Goal: Task Accomplishment & Management: Manage account settings

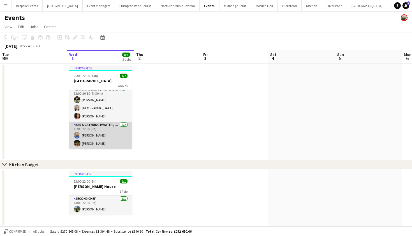
scroll to position [0, 134]
click at [92, 141] on app-card-role "Bar & Catering (Waiter / waitress) 2/2 16:00-22:00 (6h) Helena Lorenzen Ellie J…" at bounding box center [101, 134] width 63 height 27
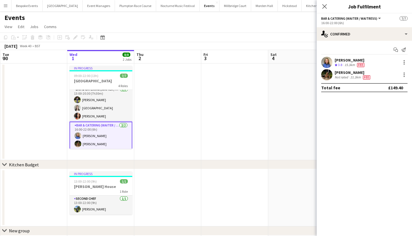
click at [328, 76] on app-user-avatar at bounding box center [326, 74] width 11 height 11
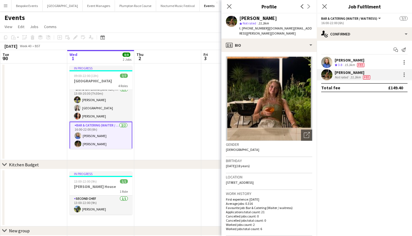
click at [184, 96] on app-date-cell at bounding box center [167, 111] width 67 height 96
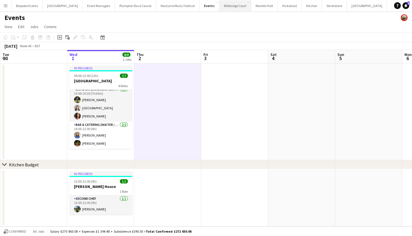
click at [220, 7] on button "Millbridge Court Close" at bounding box center [236, 5] width 32 height 11
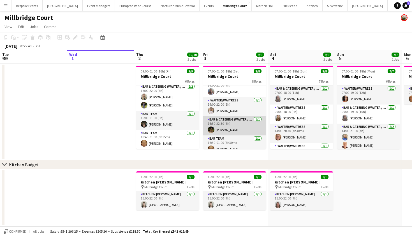
scroll to position [73, 0]
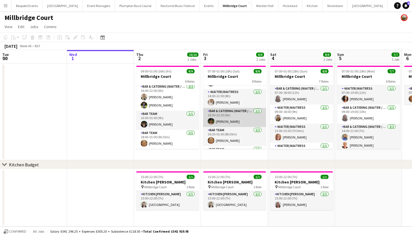
click at [213, 119] on app-user-avatar at bounding box center [211, 121] width 7 height 7
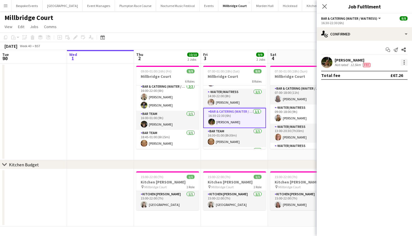
click at [404, 65] on div at bounding box center [404, 62] width 7 height 7
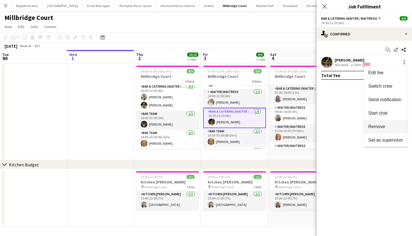
click at [374, 127] on span "Remove" at bounding box center [377, 126] width 17 height 5
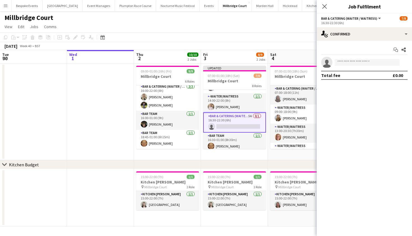
click at [251, 21] on div "Millbridge Court" at bounding box center [206, 16] width 412 height 11
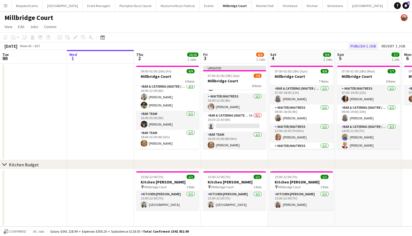
click at [358, 46] on button "Publish 1 job" at bounding box center [363, 45] width 30 height 7
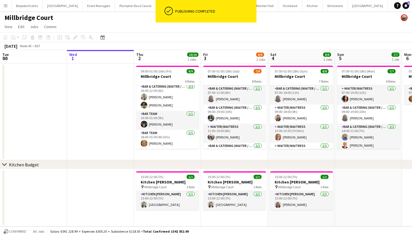
scroll to position [0, 0]
click at [224, 104] on app-card-role "Bar & Catering (Waiter / waitress) 1/1 07:00-11:00 (4h) Jess Cullen" at bounding box center [234, 94] width 63 height 19
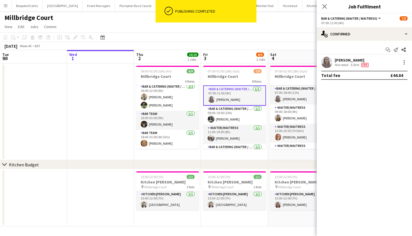
scroll to position [0, 0]
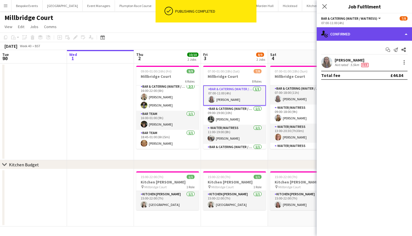
click at [374, 31] on div "single-neutral-actions-check-2 Confirmed" at bounding box center [364, 33] width 95 height 13
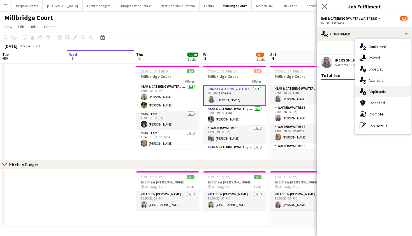
click at [376, 91] on span "Applicants" at bounding box center [378, 91] width 18 height 5
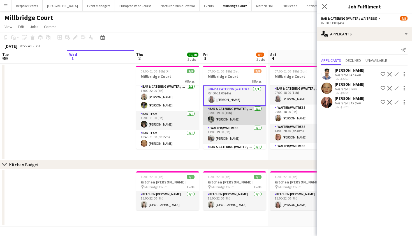
click at [223, 117] on app-card-role "Bar & Catering (Waiter / waitress) 1/1 09:00-19:00 (10h) Molly Middlehurst" at bounding box center [234, 114] width 63 height 19
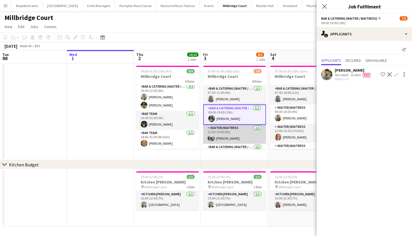
click at [224, 132] on app-card-role "-Waiter/Waitress 1/1 11:00-19:00 (8h) Elodie Noble" at bounding box center [234, 134] width 63 height 19
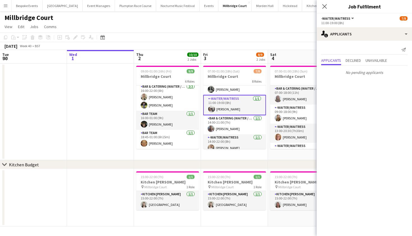
scroll to position [30, 0]
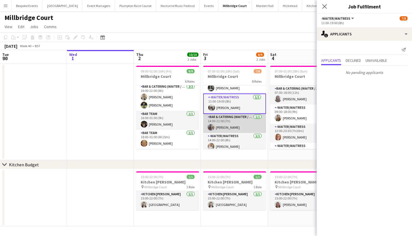
click at [224, 132] on app-card-role "Bar & Catering (Waiter / waitress) 1/1 14:00-21:00 (7h) Chloe Bower" at bounding box center [234, 123] width 63 height 19
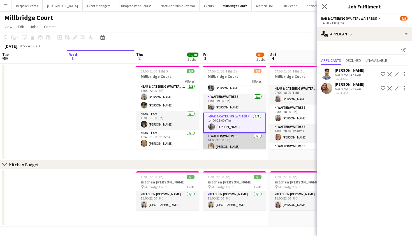
scroll to position [0, 134]
click at [224, 138] on app-card-role "-Waiter/Waitress 1/1 14:00-22:00 (8h) Lucy Hogg" at bounding box center [235, 142] width 63 height 19
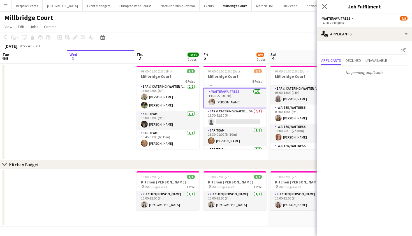
scroll to position [74, 0]
click at [229, 109] on app-card-role "Bar & Catering (Waiter / waitress) 5A 0/1 16:30-22:30 (6h) single-neutral-actio…" at bounding box center [235, 117] width 63 height 19
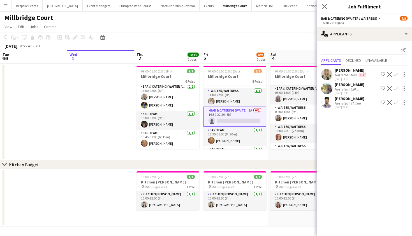
click at [396, 90] on app-icon "Confirm" at bounding box center [396, 88] width 4 height 4
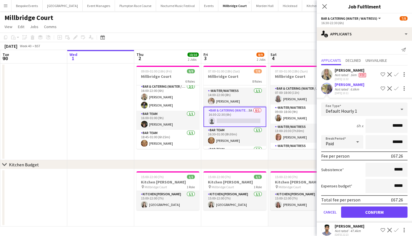
click at [369, 214] on button "Confirm" at bounding box center [374, 211] width 66 height 11
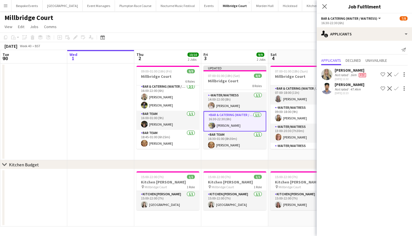
click at [70, 155] on app-date-cell at bounding box center [100, 111] width 67 height 96
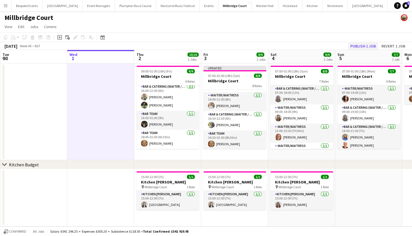
click at [376, 43] on button "Publish 1 job" at bounding box center [363, 45] width 30 height 7
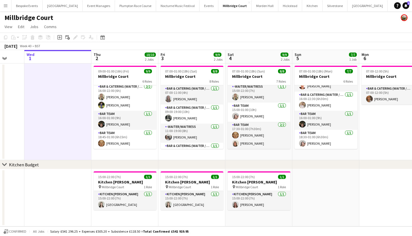
scroll to position [0, 182]
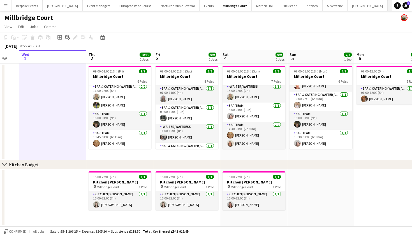
click at [388, 6] on button "Kin House Close" at bounding box center [408, 5] width 40 height 11
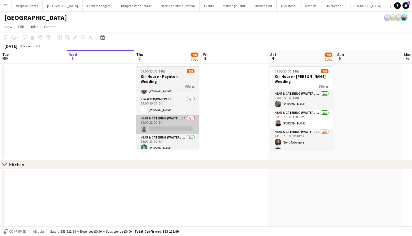
scroll to position [67, 0]
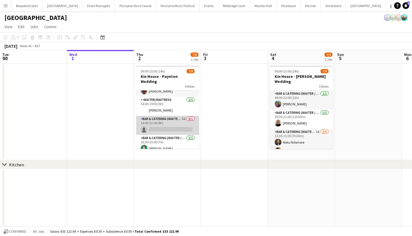
click at [162, 116] on app-card-role "Bar & Catering (Waiter / waitress) 3A 0/1 14:00-22:00 (8h) single-neutral-actio…" at bounding box center [167, 125] width 63 height 19
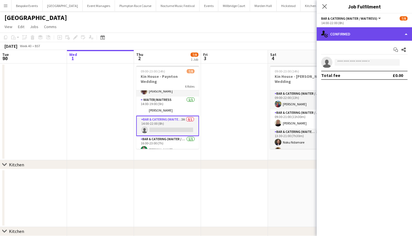
click at [362, 34] on div "single-neutral-actions-check-2 Confirmed" at bounding box center [364, 33] width 95 height 13
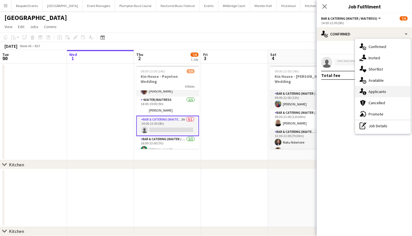
click at [367, 92] on div "single-neutral-actions-information Applicants" at bounding box center [383, 91] width 56 height 11
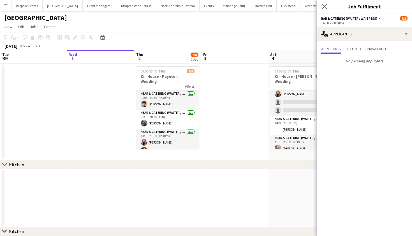
scroll to position [0, 0]
click at [164, 90] on app-card-role "Bar & Catering (Waiter / waitress) 1/1 09:00-13:30 (4h30m) Zac Clark" at bounding box center [167, 99] width 63 height 19
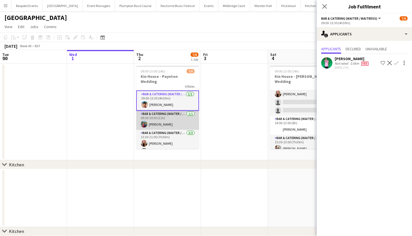
click at [160, 118] on app-card-role "Bar & Catering (Waiter / waitress) 1/1 09:30-20:30 (11h) Megan Hamill" at bounding box center [167, 120] width 63 height 19
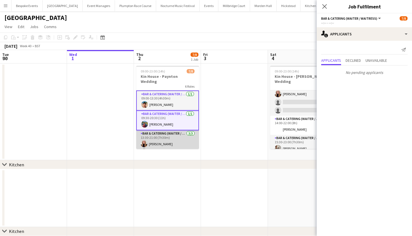
click at [160, 139] on app-card-role "Bar & Catering (Waiter / waitress) 3/3 13:30-21:00 (7h30m) Katie Thompson Noku …" at bounding box center [167, 147] width 63 height 35
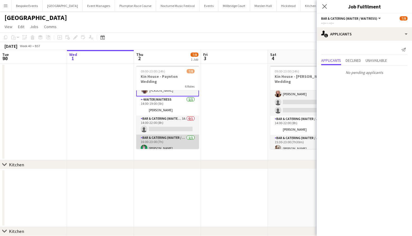
scroll to position [70, 0]
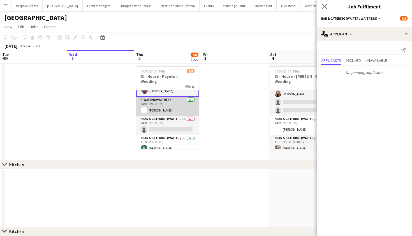
click at [158, 105] on app-card-role "-Waiter/Waitress 1/1 14:00-19:00 (5h) ellie hamill" at bounding box center [167, 105] width 63 height 19
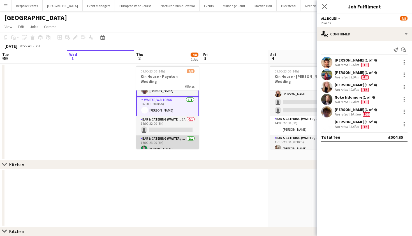
click at [158, 140] on app-card-role "Bar & Catering (Waiter / waitress) 1/1 16:00-23:00 (7h) Caleb Haines" at bounding box center [167, 144] width 63 height 19
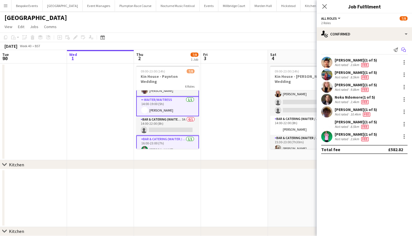
click at [403, 50] on icon "Start chat" at bounding box center [404, 49] width 4 height 4
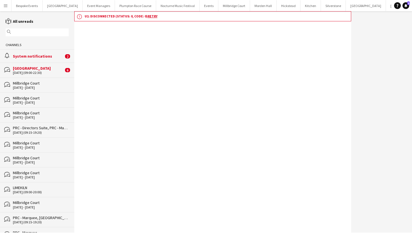
click at [51, 71] on div "[DATE] (09:00-22:30)" at bounding box center [38, 73] width 51 height 4
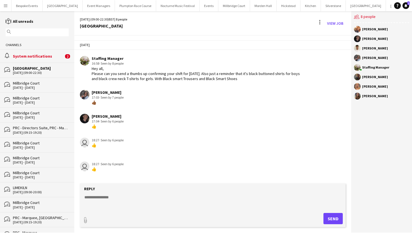
scroll to position [47, 0]
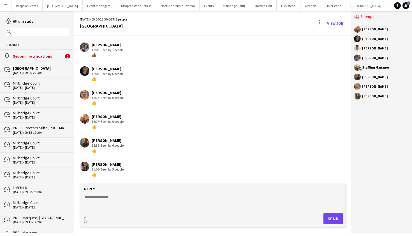
click at [43, 55] on div "System notifications" at bounding box center [38, 56] width 51 height 5
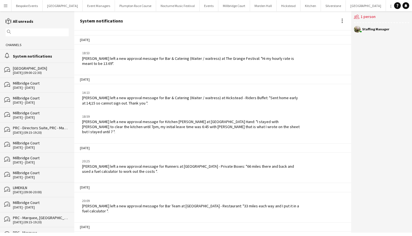
scroll to position [825, 0]
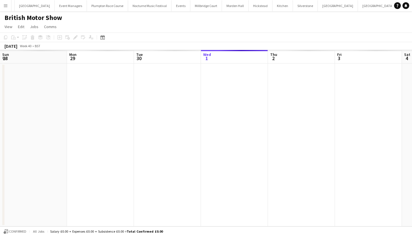
scroll to position [0, 134]
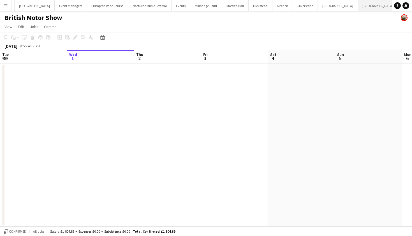
click at [358, 6] on button "Kin House Close" at bounding box center [378, 5] width 40 height 11
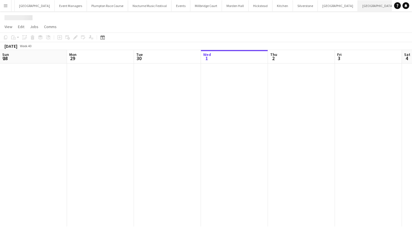
scroll to position [0, 134]
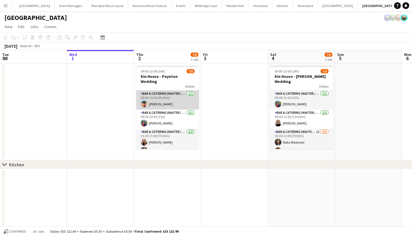
click at [154, 96] on app-card-role "Bar & Catering (Waiter / waitress) 1/1 09:00-13:30 (4h30m) Zac Clark" at bounding box center [167, 99] width 63 height 19
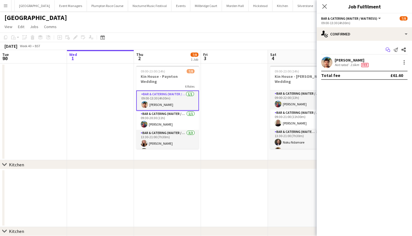
click at [389, 50] on icon "Start chat" at bounding box center [388, 49] width 4 height 4
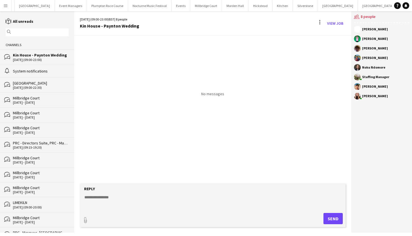
click at [150, 196] on textarea at bounding box center [214, 201] width 260 height 15
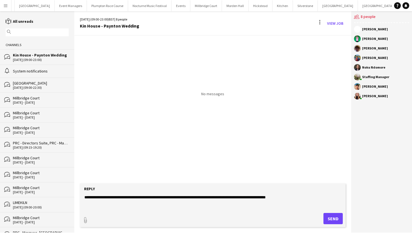
click at [160, 198] on textarea "**********" at bounding box center [214, 201] width 260 height 15
type textarea "**********"
click at [330, 217] on button "Send" at bounding box center [333, 218] width 19 height 11
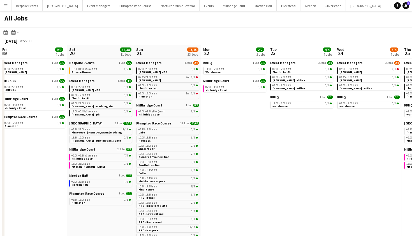
scroll to position [0, 235]
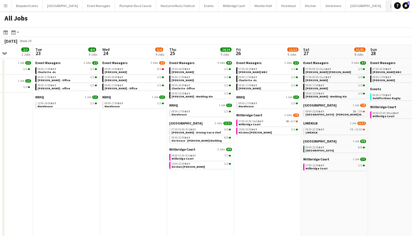
click at [386, 8] on button "Kin House Close" at bounding box center [406, 5] width 40 height 11
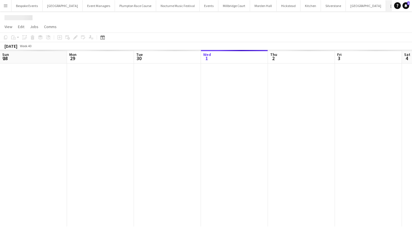
scroll to position [0, 134]
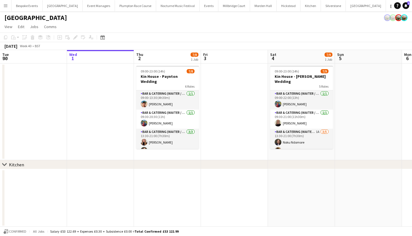
click at [2, 3] on button "Menu" at bounding box center [5, 5] width 11 height 11
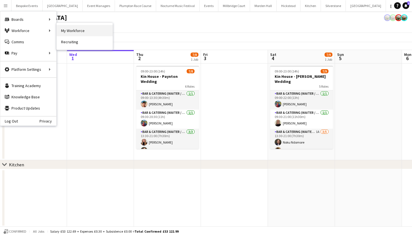
click at [68, 31] on link "My Workforce" at bounding box center [85, 30] width 56 height 11
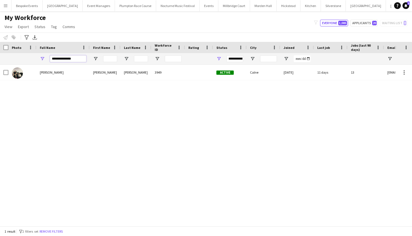
drag, startPoint x: 74, startPoint y: 59, endPoint x: 42, endPoint y: 59, distance: 32.0
click at [43, 59] on div "**********" at bounding box center [62, 58] width 53 height 11
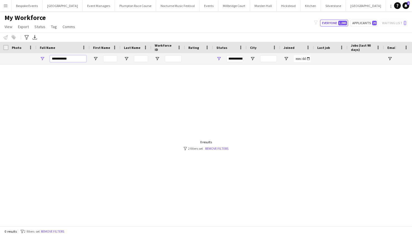
click at [56, 59] on input "**********" at bounding box center [68, 58] width 36 height 7
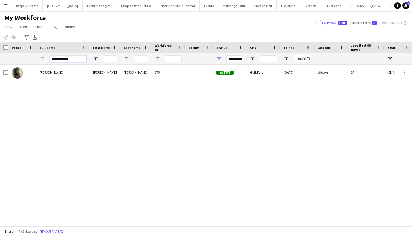
type input "**********"
click at [74, 74] on div "Ellie Crosby" at bounding box center [62, 72] width 53 height 15
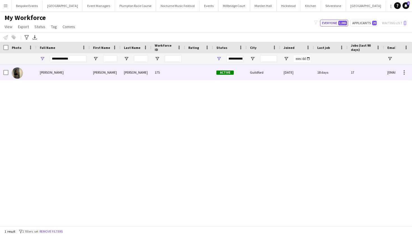
click at [74, 74] on div "Ellie Crosby" at bounding box center [62, 72] width 53 height 15
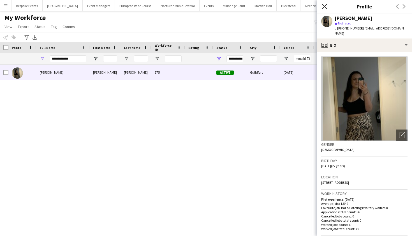
click at [326, 8] on icon "Close pop-in" at bounding box center [324, 6] width 5 height 5
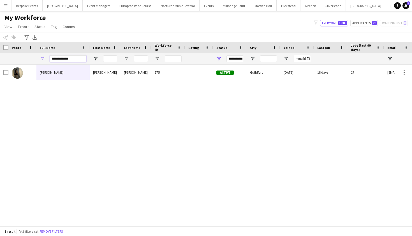
drag, startPoint x: 73, startPoint y: 58, endPoint x: 32, endPoint y: 58, distance: 40.7
click at [32, 58] on div "**********" at bounding box center [346, 58] width 692 height 11
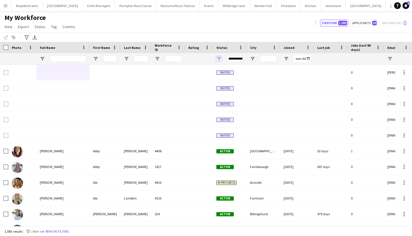
click at [219, 59] on span "Open Filter Menu" at bounding box center [219, 58] width 5 height 5
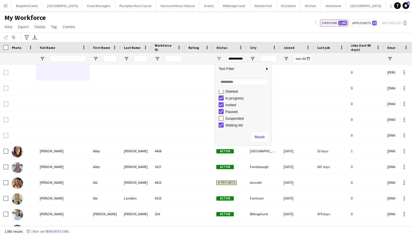
scroll to position [35, 0]
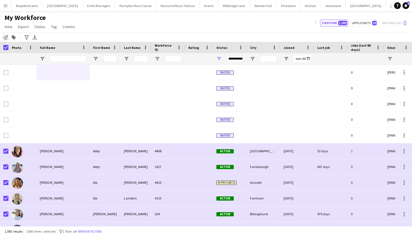
click at [6, 36] on icon at bounding box center [5, 37] width 4 height 4
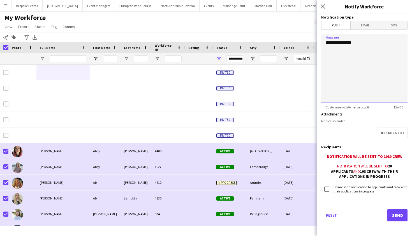
click at [372, 58] on textarea "**********" at bounding box center [364, 68] width 86 height 69
click at [361, 63] on textarea "**********" at bounding box center [364, 68] width 86 height 69
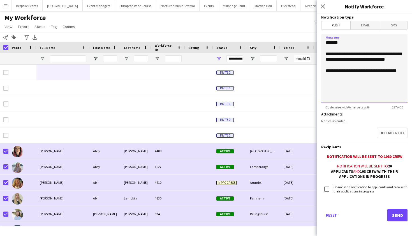
click at [327, 76] on textarea "**********" at bounding box center [364, 68] width 86 height 69
click at [389, 83] on textarea "**********" at bounding box center [364, 68] width 86 height 69
click at [346, 76] on textarea "**********" at bounding box center [364, 68] width 86 height 69
type textarea "**********"
click at [397, 215] on button "Send" at bounding box center [398, 215] width 20 height 12
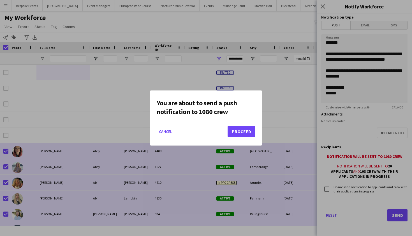
click at [241, 130] on button "Proceed" at bounding box center [242, 131] width 28 height 11
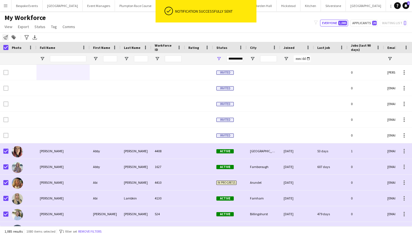
click at [8, 38] on div "Notify workforce" at bounding box center [5, 37] width 7 height 7
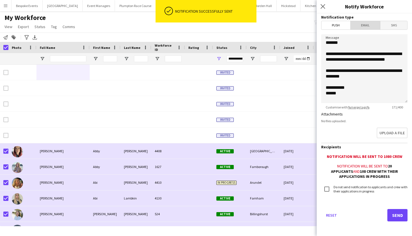
click at [367, 29] on span "Email" at bounding box center [366, 25] width 30 height 8
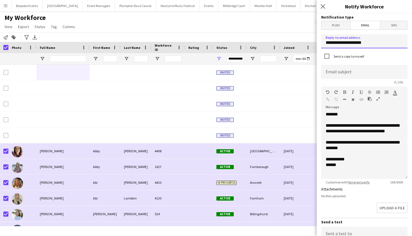
drag, startPoint x: 370, startPoint y: 42, endPoint x: 314, endPoint y: 42, distance: 56.4
type input "**********"
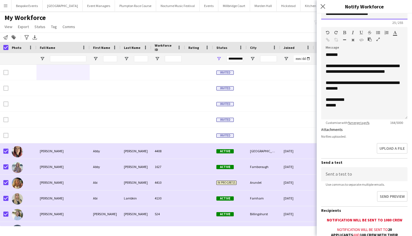
scroll to position [59, 0]
type input "**********"
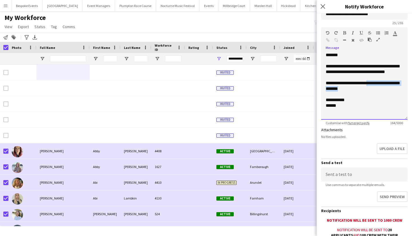
drag, startPoint x: 389, startPoint y: 93, endPoint x: 326, endPoint y: 95, distance: 63.1
click at [326, 95] on div "**********" at bounding box center [364, 85] width 86 height 67
click at [357, 88] on div "**********" at bounding box center [364, 85] width 86 height 67
click at [396, 89] on div "**********" at bounding box center [364, 85] width 86 height 67
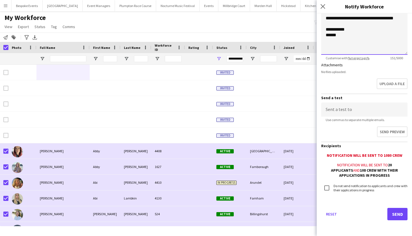
scroll to position [124, 0]
click at [395, 213] on button "Send" at bounding box center [398, 214] width 20 height 12
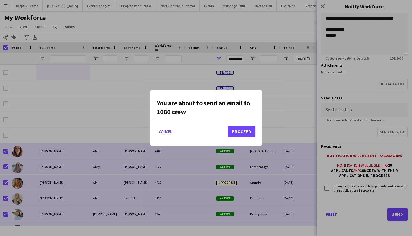
click at [246, 132] on button "Proceed" at bounding box center [242, 131] width 28 height 11
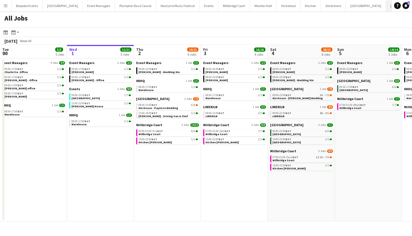
click at [386, 4] on button "Kin House Close" at bounding box center [406, 5] width 40 height 11
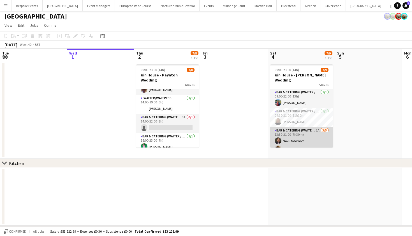
scroll to position [67, 0]
click at [295, 140] on app-card-role "Bar & Catering (Waiter / waitress) 1A 3/5 13:30-21:00 (7h30m) Noku Ndomore Scot…" at bounding box center [301, 153] width 63 height 52
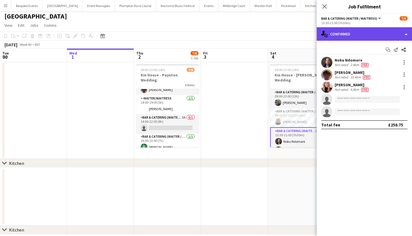
click at [342, 33] on div "single-neutral-actions-check-2 Confirmed" at bounding box center [364, 33] width 95 height 13
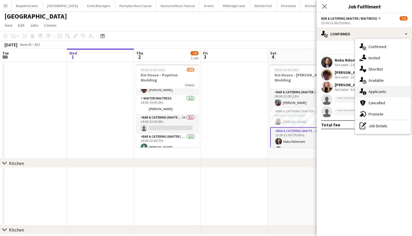
click at [364, 92] on icon at bounding box center [365, 93] width 4 height 4
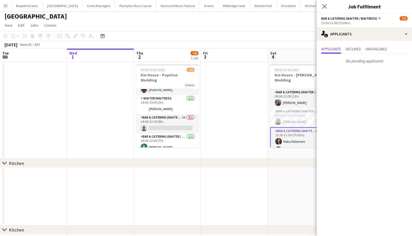
scroll to position [0, 0]
click at [247, 98] on app-date-cell at bounding box center [234, 110] width 67 height 96
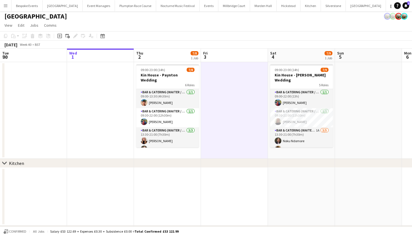
scroll to position [0, 0]
click at [156, 96] on app-card-role "Bar & Catering (Waiter / waitress) 1/1 09:00-13:30 (4h30m) Zac Clark" at bounding box center [167, 98] width 63 height 19
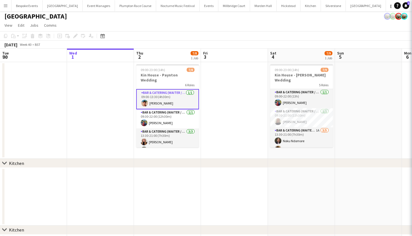
scroll to position [0, 0]
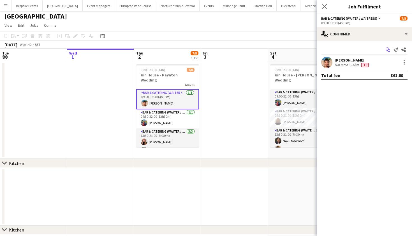
click at [387, 50] on icon at bounding box center [387, 48] width 3 height 3
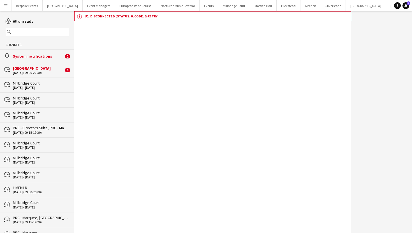
click at [40, 70] on div "[GEOGRAPHIC_DATA]" at bounding box center [38, 68] width 51 height 5
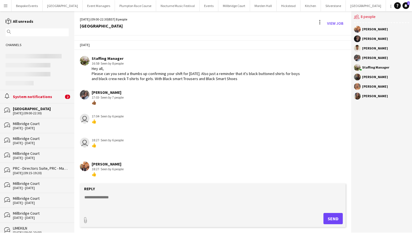
scroll to position [47, 0]
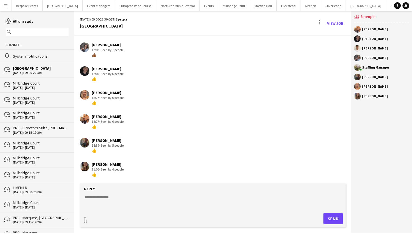
click at [34, 99] on div "Millbridge Court" at bounding box center [41, 97] width 56 height 5
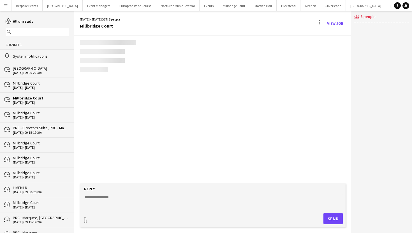
scroll to position [37, 0]
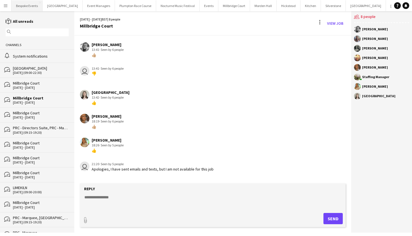
click at [29, 8] on button "Bespoke Events Close" at bounding box center [27, 5] width 31 height 11
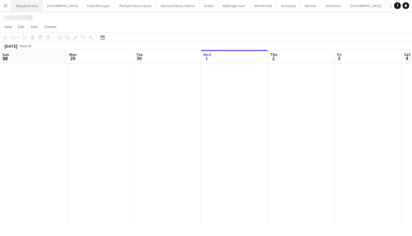
scroll to position [0, 134]
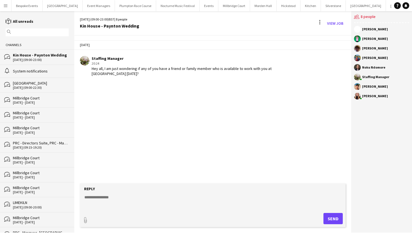
scroll to position [0, 28]
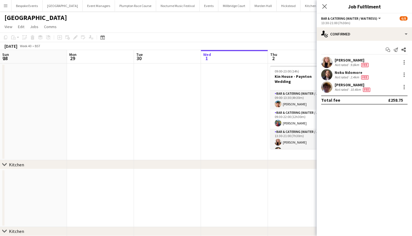
scroll to position [0, 134]
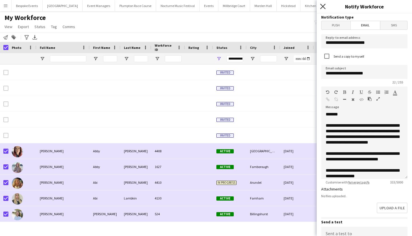
click at [325, 8] on icon at bounding box center [322, 6] width 5 height 5
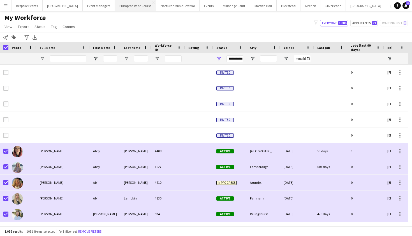
click at [131, 8] on button "Plumpton Race Course Close" at bounding box center [135, 5] width 41 height 11
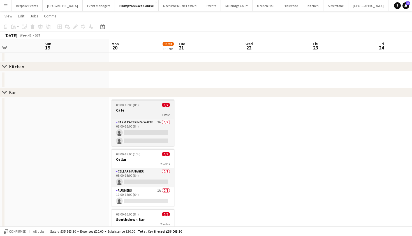
scroll to position [606, 0]
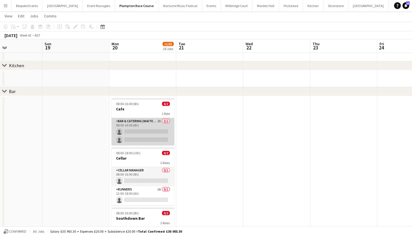
click at [148, 127] on app-card-role "Bar & Catering (Waiter / waitress) 2A 0/2 08:00-16:00 (8h) single-neutral-actio…" at bounding box center [143, 131] width 63 height 27
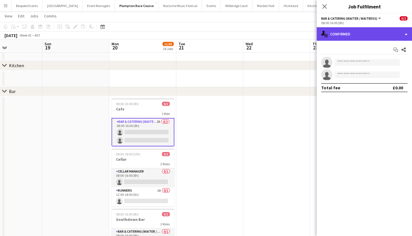
click at [351, 35] on div "single-neutral-actions-check-2 Confirmed" at bounding box center [364, 33] width 95 height 13
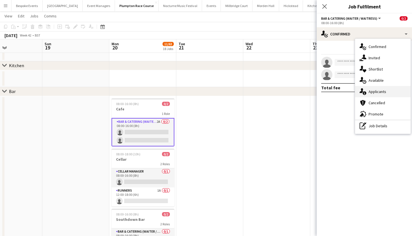
click at [383, 93] on span "Applicants" at bounding box center [378, 91] width 18 height 5
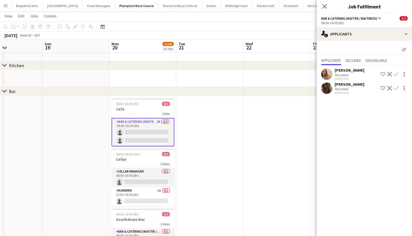
click at [399, 73] on button "Confirm" at bounding box center [396, 74] width 7 height 7
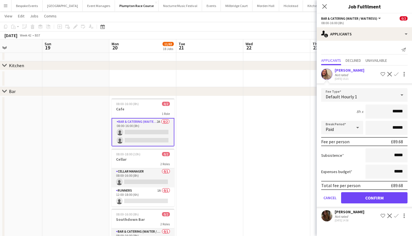
click at [375, 200] on button "Confirm" at bounding box center [374, 197] width 66 height 11
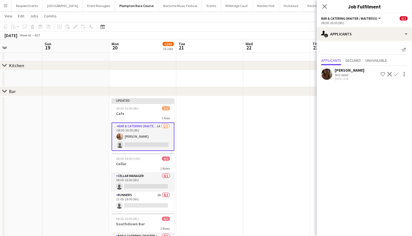
click at [397, 74] on app-icon "Confirm" at bounding box center [396, 74] width 4 height 4
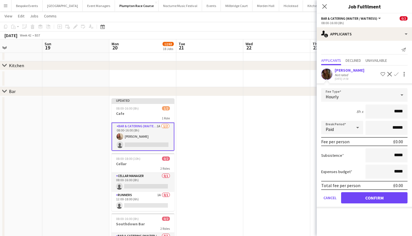
click at [388, 197] on button "Confirm" at bounding box center [374, 197] width 66 height 11
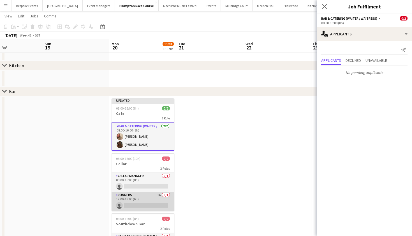
click at [153, 202] on app-card-role "Runners 1A 0/1 12:00-18:00 (6h) single-neutral-actions" at bounding box center [143, 201] width 63 height 19
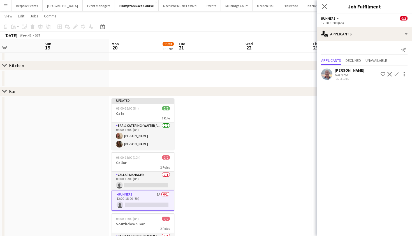
click at [398, 72] on app-icon "Confirm" at bounding box center [396, 74] width 4 height 4
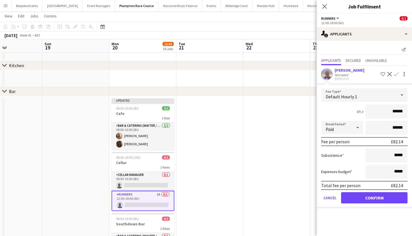
click at [377, 199] on button "Confirm" at bounding box center [374, 197] width 66 height 11
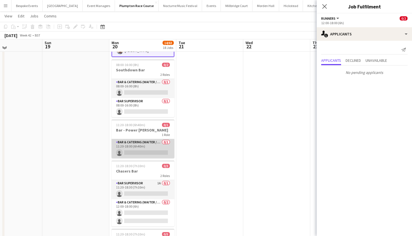
scroll to position [773, 0]
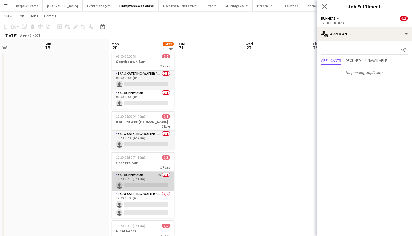
click at [146, 183] on app-card-role "Bar Supervisor 1A 0/1 11:20-18:30 (7h10m) single-neutral-actions" at bounding box center [143, 180] width 63 height 19
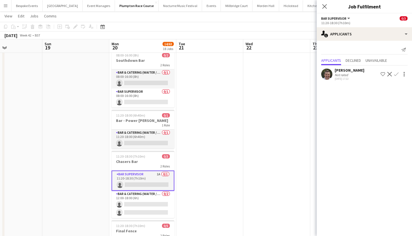
click at [395, 74] on app-icon "Confirm" at bounding box center [396, 74] width 4 height 4
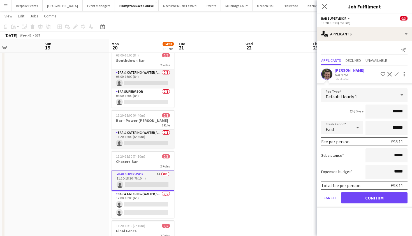
click at [376, 198] on button "Confirm" at bounding box center [374, 197] width 66 height 11
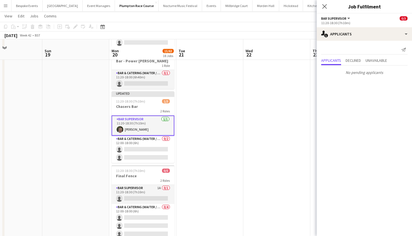
scroll to position [846, 0]
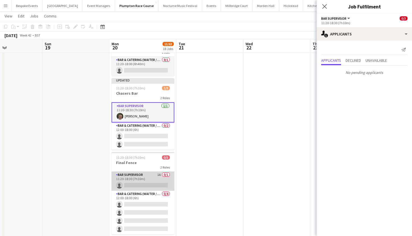
click at [128, 183] on app-card-role "Bar Supervisor 1A 0/1 11:20-18:30 (7h10m) single-neutral-actions" at bounding box center [143, 180] width 63 height 19
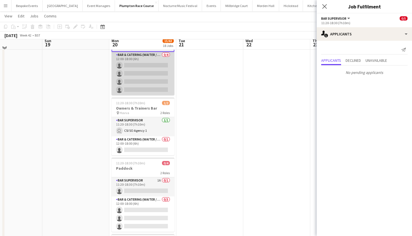
scroll to position [985, 0]
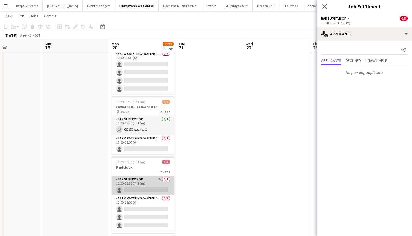
click at [145, 183] on app-card-role "Bar Supervisor 1A 0/1 11:20-18:30 (7h10m) single-neutral-actions" at bounding box center [143, 185] width 63 height 19
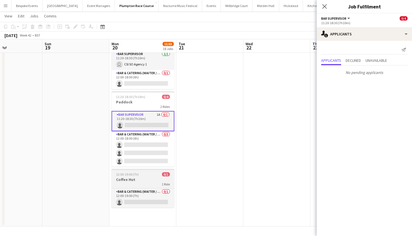
scroll to position [1045, 0]
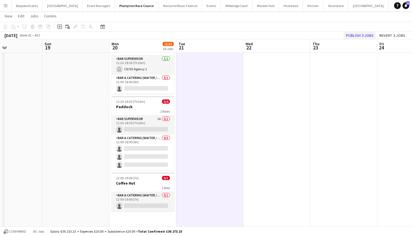
click at [360, 34] on button "Publish 3 jobs" at bounding box center [360, 35] width 32 height 7
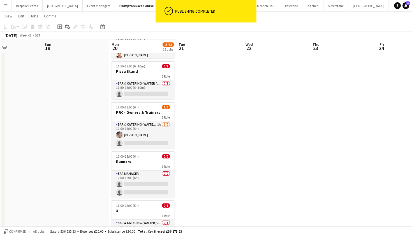
scroll to position [405, 0]
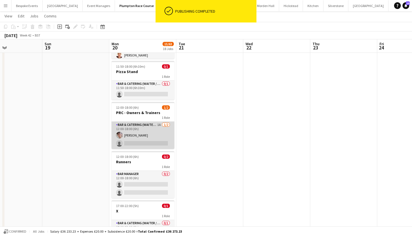
click at [134, 139] on app-card-role "Bar & Catering (Waiter / waitress) 1A 1/2 12:00-18:00 (6h) Sebastian Menin sing…" at bounding box center [143, 134] width 63 height 27
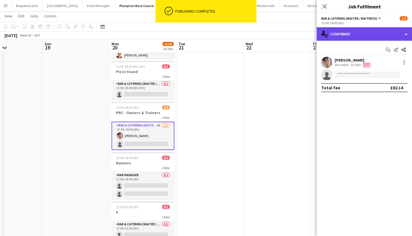
click at [354, 31] on div "single-neutral-actions-check-2 Confirmed" at bounding box center [364, 33] width 95 height 13
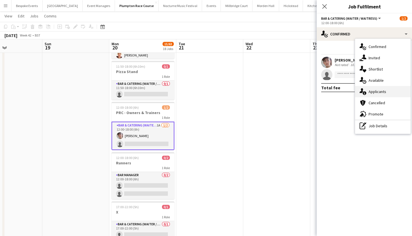
click at [378, 91] on span "Applicants" at bounding box center [378, 91] width 18 height 5
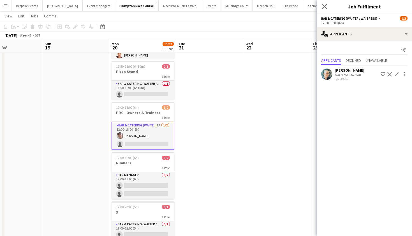
click at [397, 74] on app-icon "Confirm" at bounding box center [396, 74] width 4 height 4
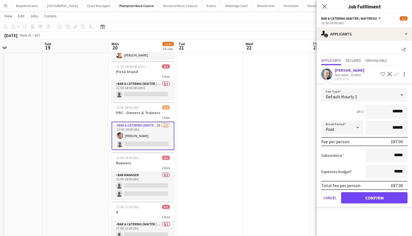
click at [355, 201] on button "Confirm" at bounding box center [374, 197] width 66 height 11
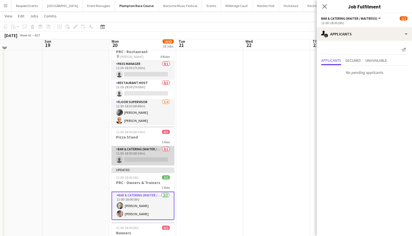
scroll to position [346, 0]
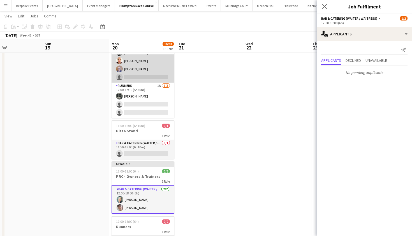
click at [151, 93] on app-card-role "Runners 1A 1/3 12:00-17:30 (5h30m) Molly Middlehurst single-neutral-actions sin…" at bounding box center [143, 99] width 63 height 35
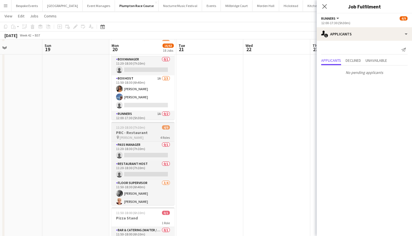
scroll to position [259, 0]
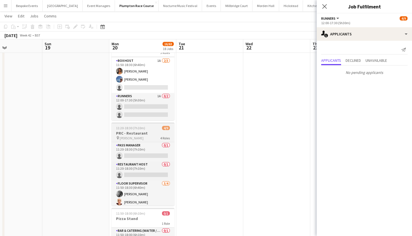
click at [148, 102] on app-card-role "Runners 1A 0/2 12:00-17:30 (5h30m) single-neutral-actions single-neutral-actions" at bounding box center [143, 106] width 63 height 27
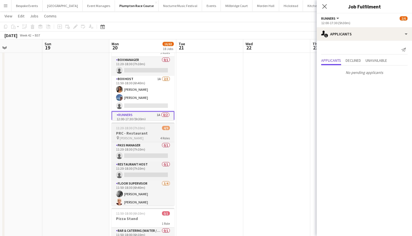
scroll to position [0, 0]
click at [148, 102] on app-card-role "Box Host 1A 2/3 11:50-18:30 (6h40m) Camilla Nchindo Erika Cummings single-neutr…" at bounding box center [143, 93] width 63 height 35
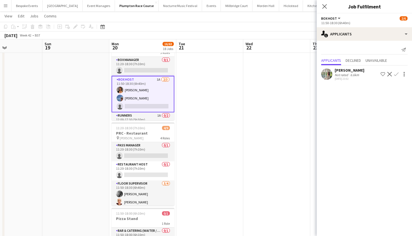
click at [399, 75] on app-icon "Confirm" at bounding box center [396, 74] width 4 height 4
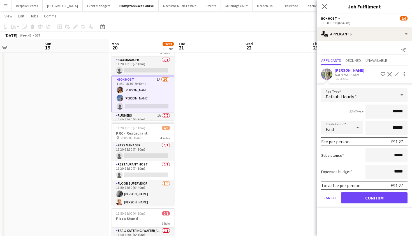
click at [382, 199] on button "Confirm" at bounding box center [374, 197] width 66 height 11
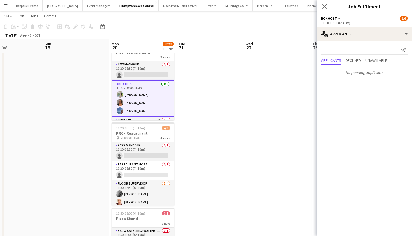
click at [244, 119] on app-date-cell at bounding box center [276, 108] width 67 height 609
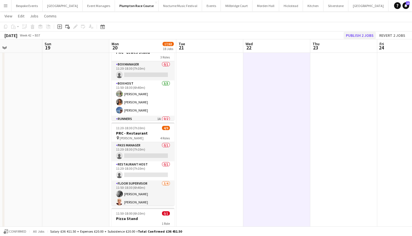
click at [371, 34] on button "Publish 2 jobs" at bounding box center [360, 35] width 32 height 7
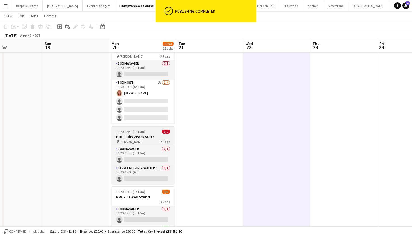
scroll to position [109, 0]
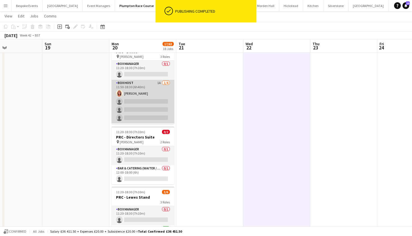
click at [147, 103] on app-card-role "Box Host 1A 1/4 11:50-18:30 (6h40m) Annette Woolman single-neutral-actions sing…" at bounding box center [143, 101] width 63 height 43
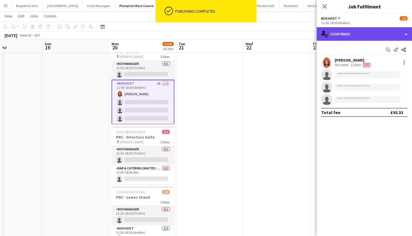
click at [347, 37] on div "single-neutral-actions-check-2 Confirmed" at bounding box center [364, 33] width 95 height 13
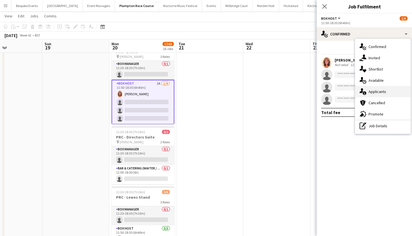
click at [376, 95] on div "single-neutral-actions-information Applicants" at bounding box center [383, 91] width 56 height 11
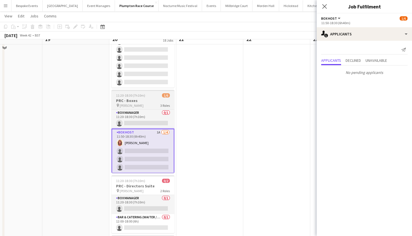
scroll to position [23, 0]
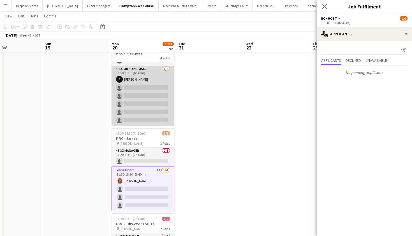
click at [125, 109] on app-card-role "Floor Supervisor 1/6 11:50-18:30 (6h40m) Paul Champney single-neutral-actions s…" at bounding box center [143, 96] width 63 height 60
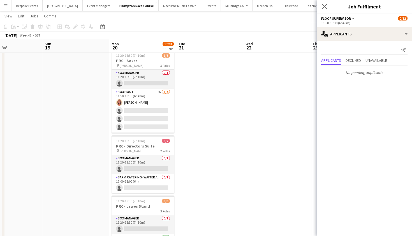
scroll to position [0, 0]
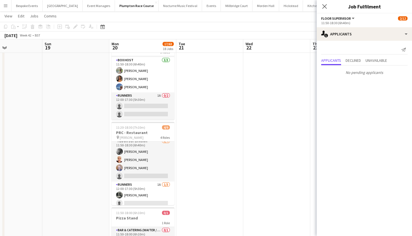
click at [141, 162] on app-card-role "Floor Supervisor 3/4 11:50-18:30 (6h40m) kay woolnough Franceska T Imre Hannah …" at bounding box center [143, 159] width 63 height 43
click at [125, 171] on app-card-role "Floor Supervisor 3/4 11:50-18:30 (6h40m) kay woolnough Franceska T Imre Hannah …" at bounding box center [143, 160] width 63 height 45
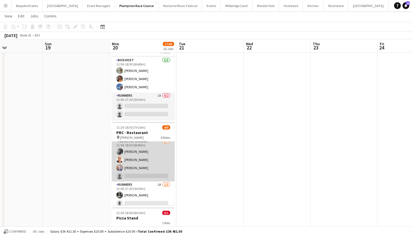
click at [125, 171] on app-card-role "Floor Supervisor 3/4 11:50-18:30 (6h40m) kay woolnough Franceska T Imre Hannah …" at bounding box center [143, 159] width 63 height 43
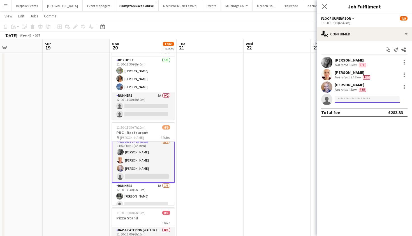
click at [365, 101] on input at bounding box center [367, 99] width 65 height 7
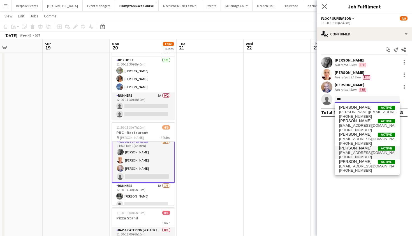
type input "***"
click at [363, 151] on span "natascha_roux@yahoo.com" at bounding box center [367, 152] width 56 height 4
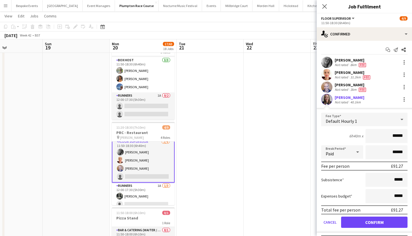
click at [367, 223] on button "Confirm" at bounding box center [374, 221] width 66 height 11
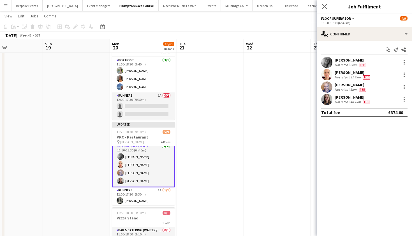
click at [259, 102] on app-date-cell at bounding box center [277, 106] width 67 height 605
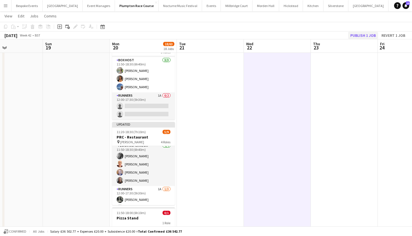
click at [364, 36] on button "Publish 1 job" at bounding box center [363, 35] width 30 height 7
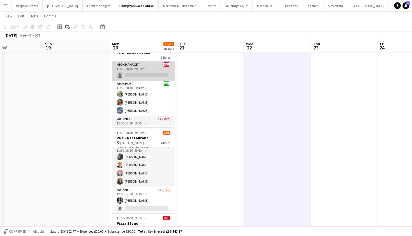
click at [150, 73] on app-card-role "Box Manager 0/1 11:20-18:30 (7h10m) single-neutral-actions" at bounding box center [143, 70] width 63 height 19
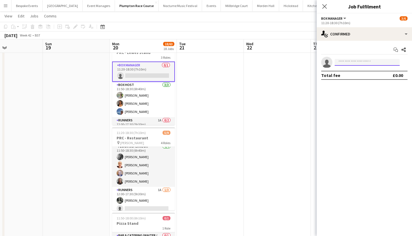
click at [354, 61] on input at bounding box center [367, 62] width 65 height 7
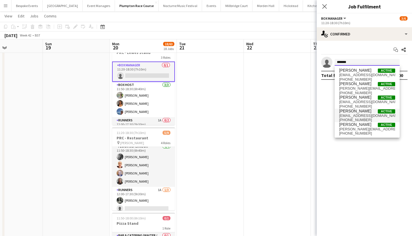
type input "*******"
click at [353, 116] on span "jjessgraceplatt@gmail.com" at bounding box center [367, 115] width 56 height 4
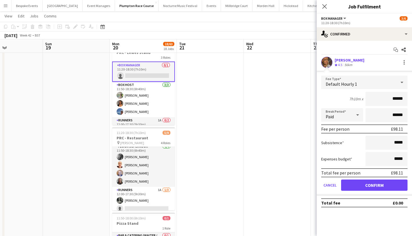
click at [371, 184] on button "Confirm" at bounding box center [374, 184] width 66 height 11
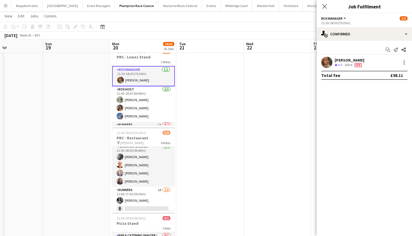
click at [260, 117] on app-date-cell at bounding box center [277, 111] width 67 height 605
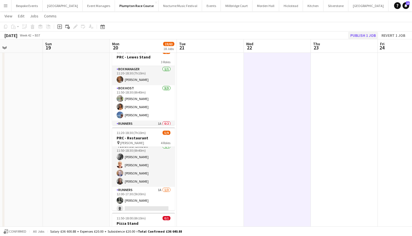
click at [371, 34] on button "Publish 1 job" at bounding box center [363, 35] width 30 height 7
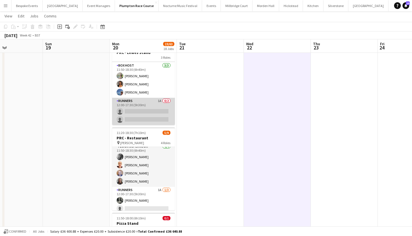
scroll to position [0, 158]
click at [142, 114] on app-card-role "Runners 1A 0/2 12:00-17:30 (5h30m) single-neutral-actions single-neutral-actions" at bounding box center [143, 111] width 63 height 27
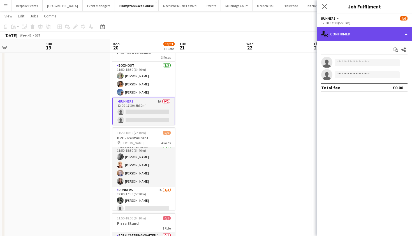
click at [368, 36] on div "single-neutral-actions-check-2 Confirmed" at bounding box center [364, 33] width 95 height 13
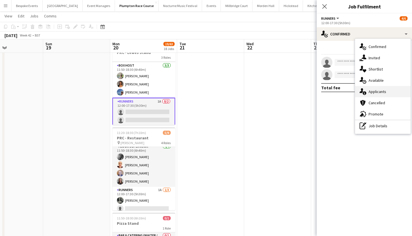
click at [370, 88] on div "single-neutral-actions-information Applicants" at bounding box center [383, 91] width 56 height 11
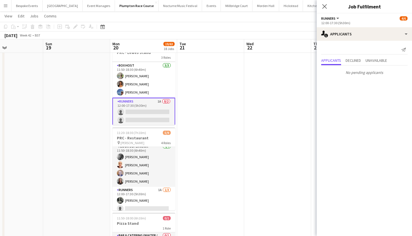
click at [146, 117] on app-card-role "Runners 1A 0/2 12:00-17:30 (5h30m) single-neutral-actions single-neutral-actions" at bounding box center [143, 112] width 63 height 28
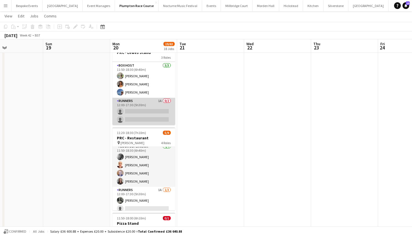
click at [146, 117] on app-card-role "Runners 1A 0/2 12:00-17:30 (5h30m) single-neutral-actions single-neutral-actions" at bounding box center [143, 111] width 63 height 27
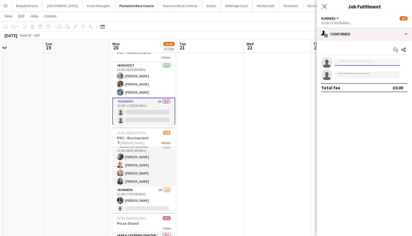
click at [351, 60] on input at bounding box center [367, 62] width 65 height 7
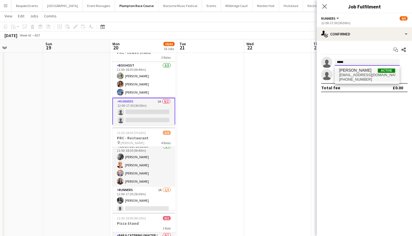
type input "*****"
click at [343, 78] on span "+447534431743" at bounding box center [367, 79] width 56 height 4
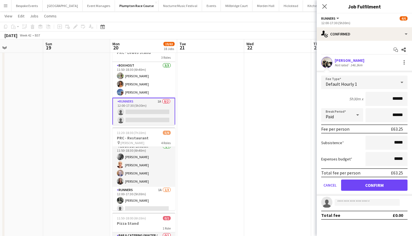
click at [326, 61] on app-user-avatar at bounding box center [326, 62] width 11 height 11
click at [332, 61] on app-user-avatar at bounding box center [326, 62] width 11 height 11
click at [338, 61] on div "[PERSON_NAME]" at bounding box center [350, 60] width 30 height 5
click at [370, 184] on button "Confirm" at bounding box center [374, 184] width 66 height 11
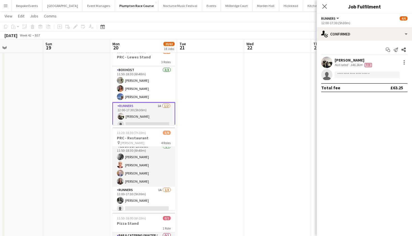
click at [327, 65] on app-user-avatar at bounding box center [326, 62] width 11 height 11
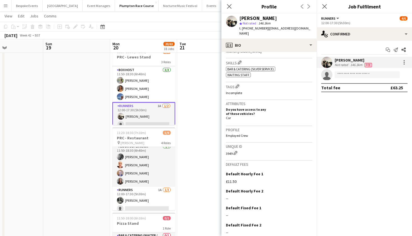
scroll to position [196, 0]
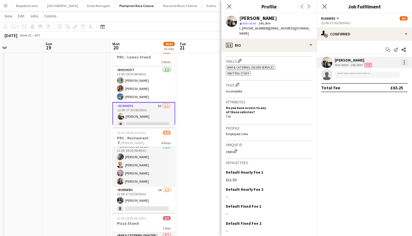
click at [403, 62] on div at bounding box center [404, 62] width 7 height 7
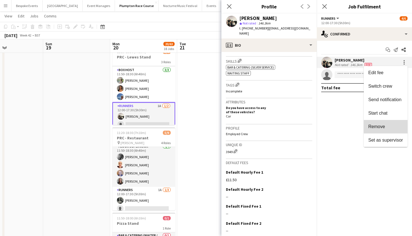
click at [387, 127] on span "Remove" at bounding box center [386, 126] width 35 height 5
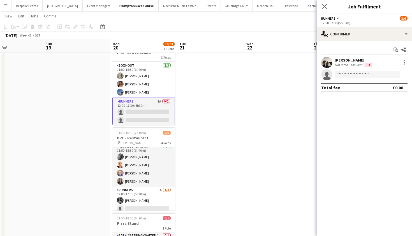
click at [251, 73] on app-date-cell at bounding box center [277, 111] width 67 height 605
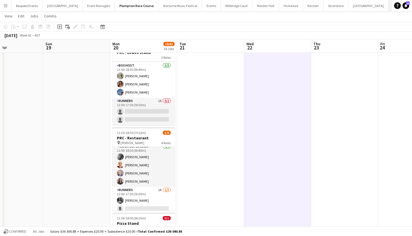
click at [389, 5] on button "Kin House Close" at bounding box center [409, 5] width 40 height 11
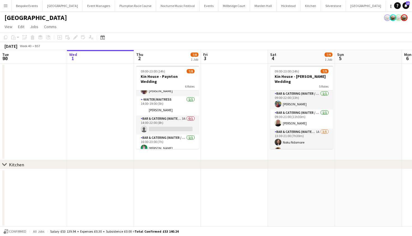
scroll to position [67, 0]
click at [122, 4] on button "Plumpton Race Course Close" at bounding box center [135, 5] width 41 height 11
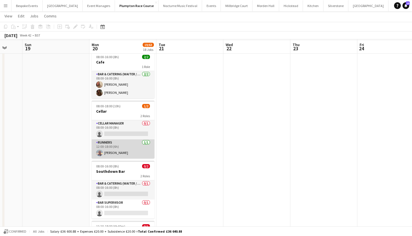
scroll to position [652, 0]
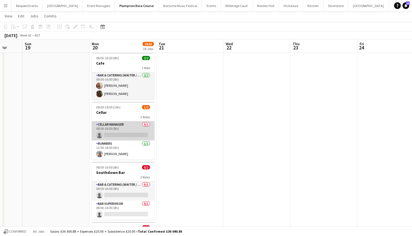
click at [130, 126] on app-card-role "Cellar Manager 0/1 08:00-16:00 (8h) single-neutral-actions" at bounding box center [123, 130] width 63 height 19
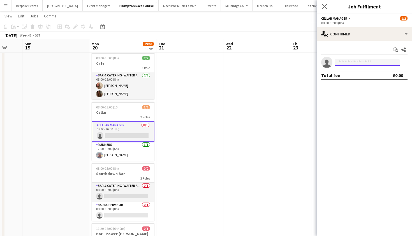
click at [354, 61] on input at bounding box center [367, 62] width 65 height 7
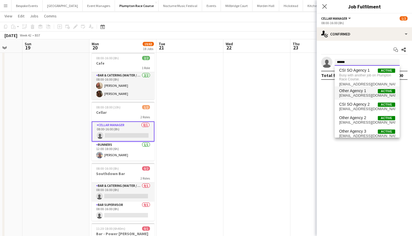
type input "******"
click at [358, 99] on mat-option "Other Agency 1 Active agency-01@kalmkitchen.co.uk" at bounding box center [367, 92] width 65 height 13
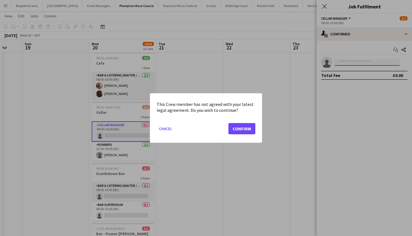
scroll to position [0, 0]
click at [234, 131] on button "Confirm" at bounding box center [242, 128] width 27 height 11
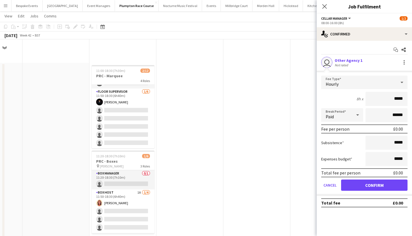
scroll to position [652, 0]
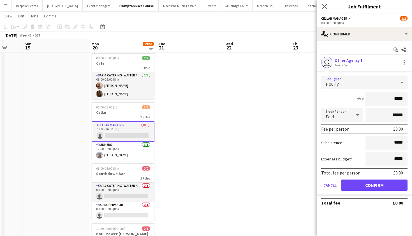
click at [363, 79] on div "Hourly" at bounding box center [358, 81] width 75 height 13
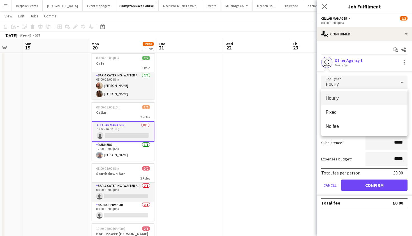
click at [357, 186] on div at bounding box center [206, 118] width 412 height 236
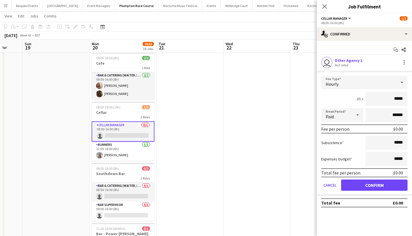
click at [360, 186] on button "Confirm" at bounding box center [374, 184] width 66 height 11
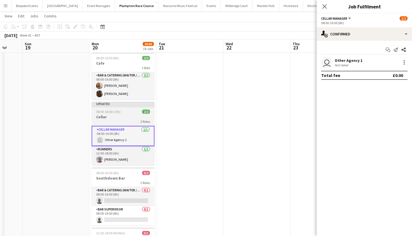
click at [125, 111] on div "08:00-18:00 (10h) 2/2" at bounding box center [123, 111] width 63 height 4
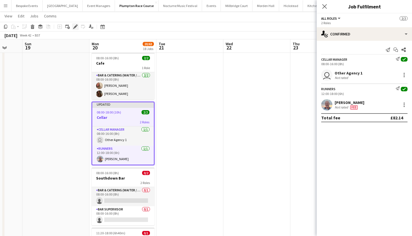
click at [75, 29] on div "Edit" at bounding box center [75, 26] width 7 height 7
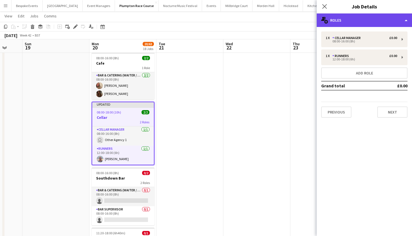
click at [365, 23] on div "multiple-users-add Roles" at bounding box center [364, 19] width 95 height 13
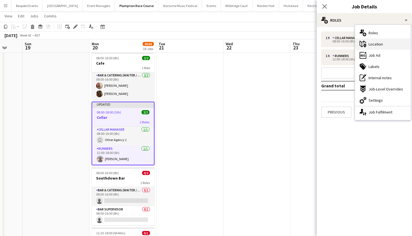
click at [378, 47] on div "maps-pin-1 Location" at bounding box center [383, 43] width 56 height 11
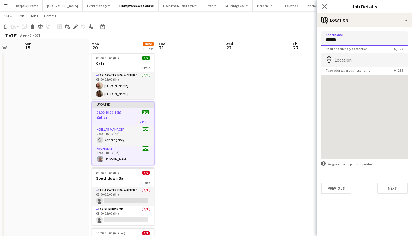
type input "*******"
click at [393, 188] on button "Next" at bounding box center [393, 187] width 30 height 11
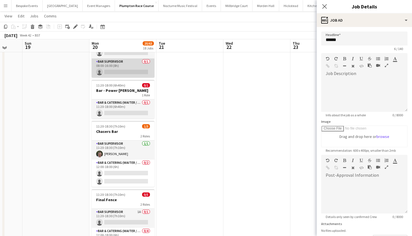
scroll to position [800, 0]
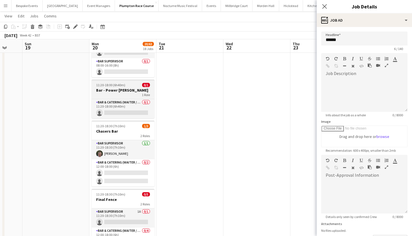
click at [118, 93] on div "1 Role" at bounding box center [123, 95] width 63 height 4
type input "**********"
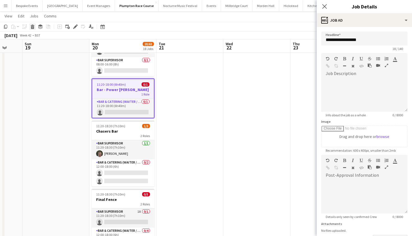
click at [33, 27] on icon "Delete" at bounding box center [32, 26] width 4 height 4
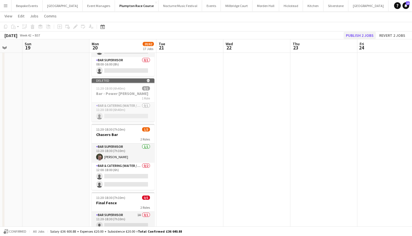
click at [360, 37] on button "Publish 2 jobs" at bounding box center [360, 35] width 32 height 7
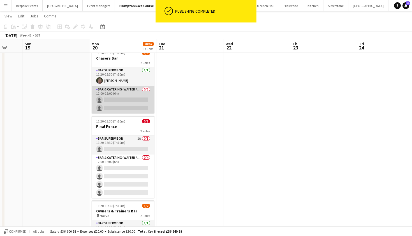
scroll to position [828, 0]
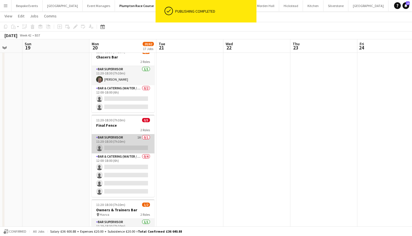
click at [130, 138] on app-card-role "Bar Supervisor 1A 0/1 11:20-18:30 (7h10m) single-neutral-actions" at bounding box center [123, 143] width 63 height 19
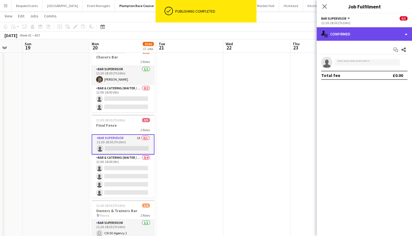
click at [373, 37] on div "single-neutral-actions-check-2 Confirmed" at bounding box center [364, 33] width 95 height 13
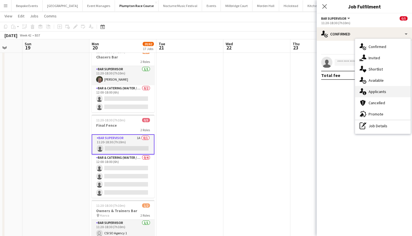
click at [379, 90] on span "Applicants" at bounding box center [378, 91] width 18 height 5
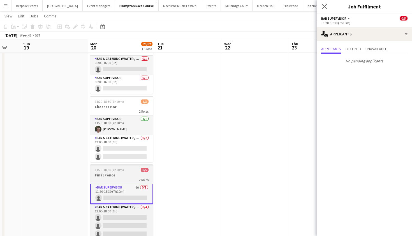
scroll to position [778, 0]
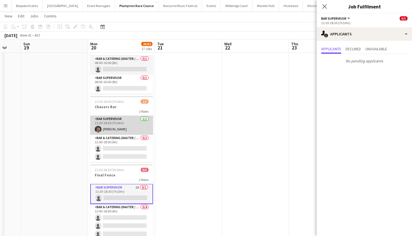
click at [127, 130] on app-card-role "Bar Supervisor 1/1 11:20-18:30 (7h10m) Adrian Cairns" at bounding box center [121, 125] width 63 height 19
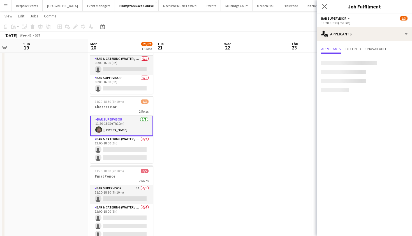
scroll to position [0, 0]
click at [109, 132] on app-card-role "Bar Supervisor 1/1 11:20-18:30 (7h10m) Adrian Cairns" at bounding box center [121, 126] width 63 height 20
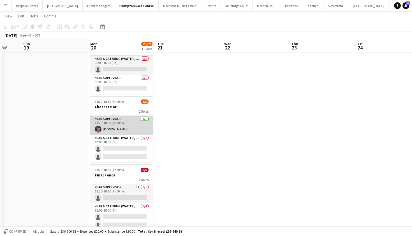
click at [109, 132] on app-card-role "Bar Supervisor 1/1 11:20-18:30 (7h10m) Adrian Cairns" at bounding box center [121, 125] width 63 height 19
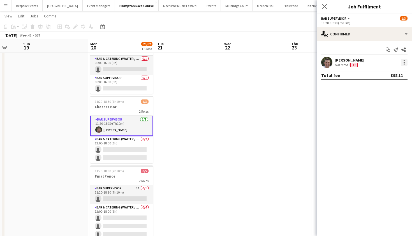
click at [403, 62] on div at bounding box center [404, 62] width 7 height 7
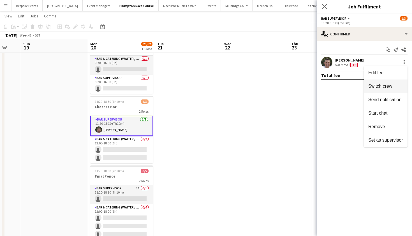
click at [389, 86] on span "Switch crew" at bounding box center [381, 86] width 24 height 5
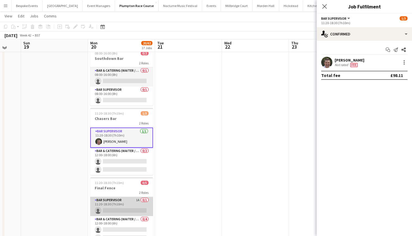
click at [127, 202] on app-card-role "Bar Supervisor 1A 0/1 11:20-18:30 (7h10m) single-neutral-actions" at bounding box center [121, 206] width 63 height 19
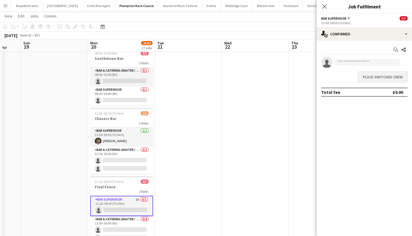
click at [387, 79] on button "Place switched crew" at bounding box center [383, 76] width 50 height 11
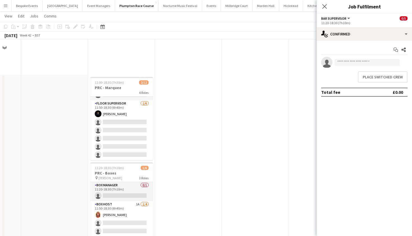
scroll to position [778, 0]
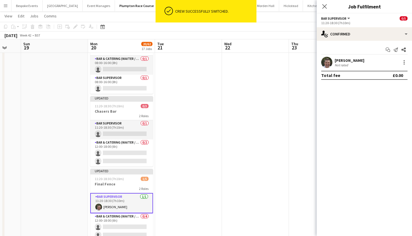
click at [257, 134] on app-date-cell at bounding box center [255, 187] width 67 height 524
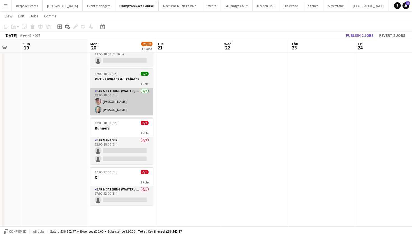
scroll to position [438, 0]
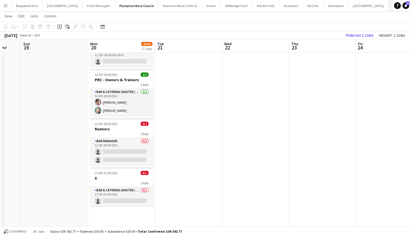
click at [389, 6] on button "Kin House Close" at bounding box center [409, 5] width 40 height 11
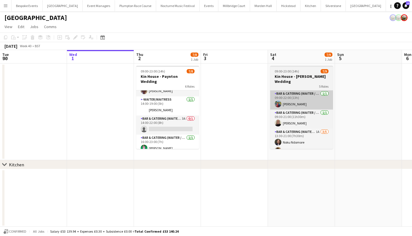
scroll to position [67, 0]
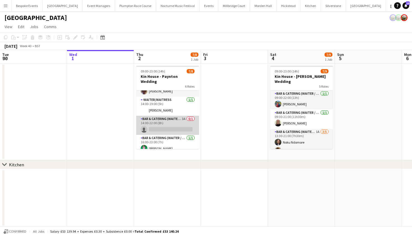
click at [183, 122] on app-card-role "Bar & Catering (Waiter / waitress) 3A 0/1 14:00-22:00 (8h) single-neutral-actio…" at bounding box center [167, 125] width 63 height 19
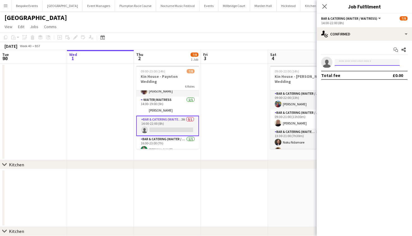
click at [356, 61] on input at bounding box center [367, 62] width 65 height 7
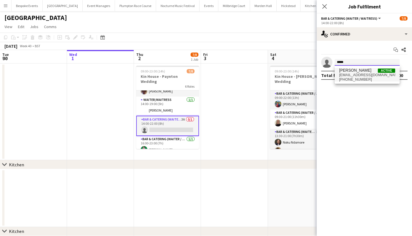
type input "*****"
click at [358, 73] on span "arniethompson74@gmail.com" at bounding box center [367, 75] width 56 height 4
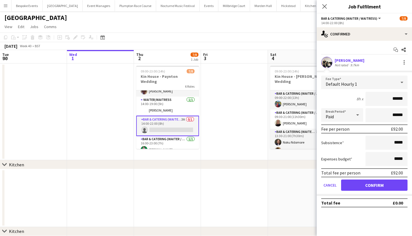
click at [327, 63] on app-user-avatar at bounding box center [326, 62] width 11 height 11
click at [389, 185] on button "Confirm" at bounding box center [374, 184] width 66 height 11
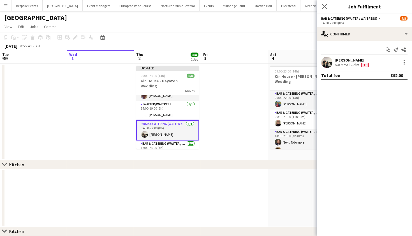
click at [327, 63] on app-user-avatar at bounding box center [326, 62] width 11 height 11
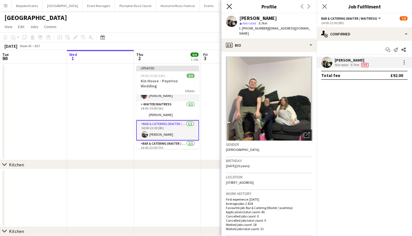
click at [232, 6] on icon "Close pop-in" at bounding box center [229, 6] width 5 height 5
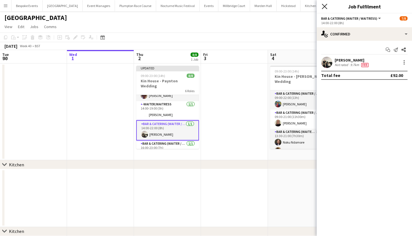
click at [324, 6] on icon "Close pop-in" at bounding box center [324, 6] width 5 height 5
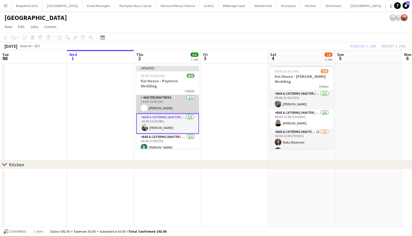
scroll to position [73, 0]
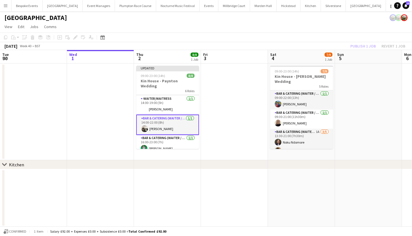
click at [392, 26] on app-page-menu "View Day view expanded Day view collapsed Month view Date picker Jump to today …" at bounding box center [206, 27] width 412 height 11
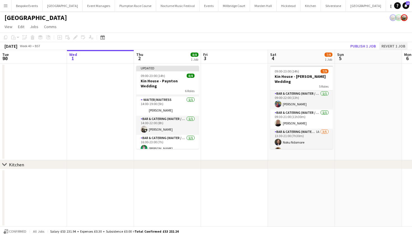
click at [386, 44] on button "Revert 1 job" at bounding box center [394, 45] width 28 height 7
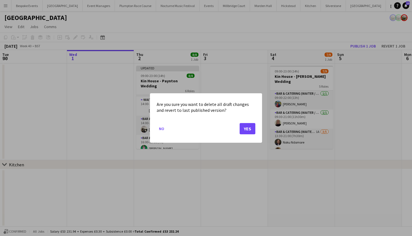
click at [247, 126] on button "Yes" at bounding box center [248, 128] width 16 height 11
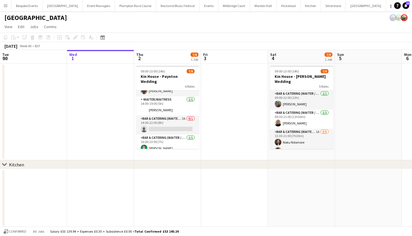
scroll to position [67, 0]
click at [175, 126] on app-card-role "Bar & Catering (Waiter / waitress) 3A 0/1 14:00-22:00 (8h) single-neutral-actio…" at bounding box center [167, 125] width 63 height 19
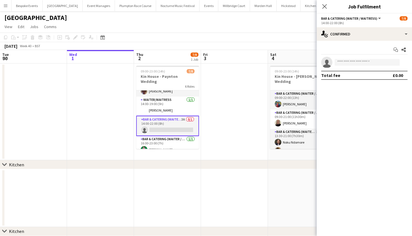
click at [252, 42] on div "October 2025 Week 40 • BST" at bounding box center [206, 46] width 412 height 8
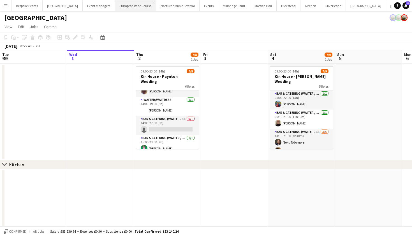
click at [117, 4] on button "Plumpton Race Course Close" at bounding box center [135, 5] width 41 height 11
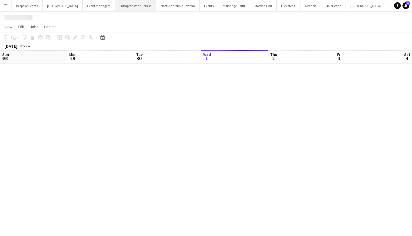
scroll to position [0, 134]
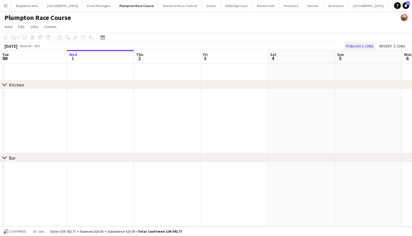
click at [353, 45] on button "Publish 2 jobs" at bounding box center [360, 45] width 32 height 7
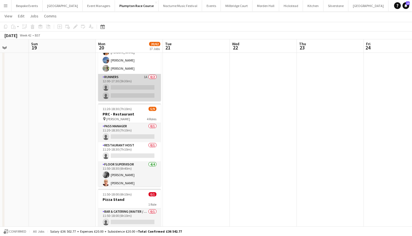
scroll to position [18, 0]
click at [127, 93] on app-card-role "Runners 1A 0/2 12:00-17:30 (5h30m) single-neutral-actions single-neutral-actions" at bounding box center [129, 87] width 63 height 27
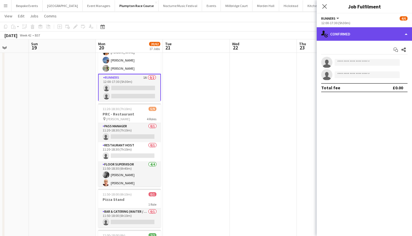
click at [365, 29] on div "single-neutral-actions-check-2 Confirmed" at bounding box center [364, 33] width 95 height 13
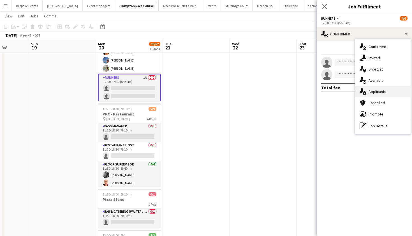
click at [376, 93] on span "Applicants" at bounding box center [378, 91] width 18 height 5
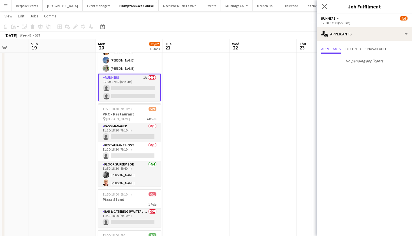
click at [207, 102] on app-date-cell at bounding box center [196, 87] width 67 height 605
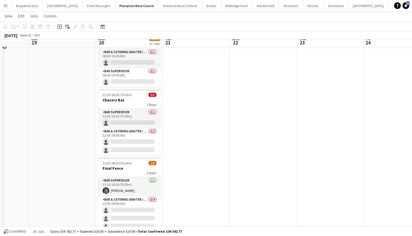
scroll to position [786, 0]
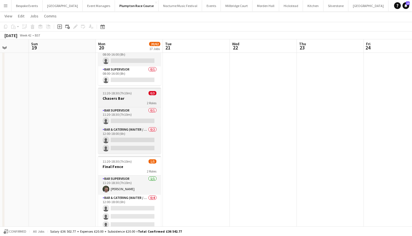
click at [136, 96] on h3 "Chasers Bar" at bounding box center [129, 98] width 63 height 5
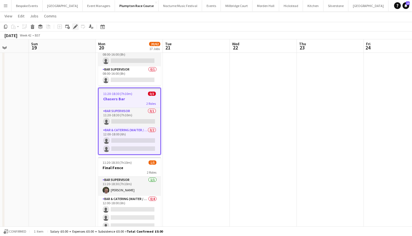
click at [76, 26] on icon at bounding box center [75, 26] width 3 height 3
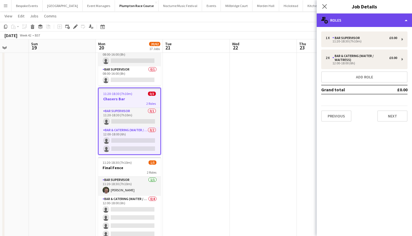
click at [342, 22] on div "multiple-users-add Roles" at bounding box center [364, 19] width 95 height 13
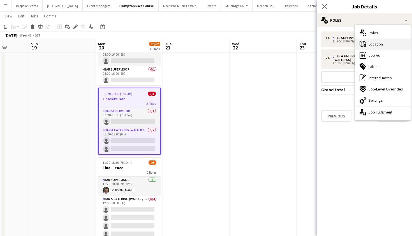
click at [374, 44] on span "Location" at bounding box center [376, 44] width 14 height 5
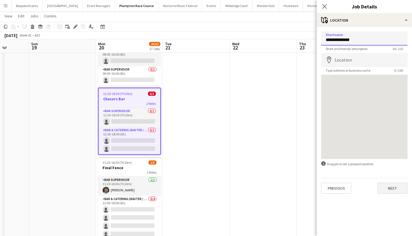
type input "**********"
click at [387, 186] on button "Next" at bounding box center [393, 187] width 30 height 11
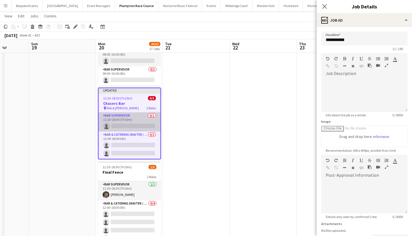
click at [130, 118] on app-card-role "Bar Supervisor 0/1 11:20-18:30 (7h10m) single-neutral-actions" at bounding box center [130, 121] width 62 height 19
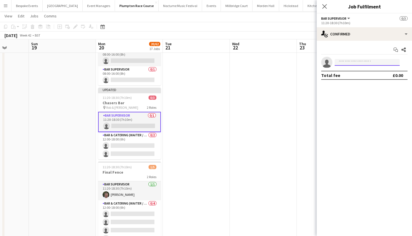
click at [380, 59] on input at bounding box center [367, 62] width 65 height 7
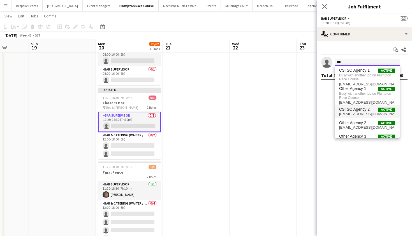
type input "***"
click at [363, 114] on span "csi-so-02@kalmkitchen.co.uk" at bounding box center [367, 114] width 56 height 4
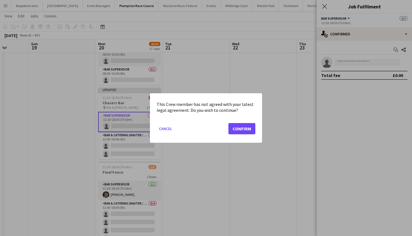
click at [243, 127] on button "Confirm" at bounding box center [242, 128] width 27 height 11
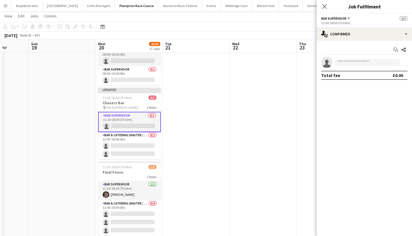
scroll to position [786, 0]
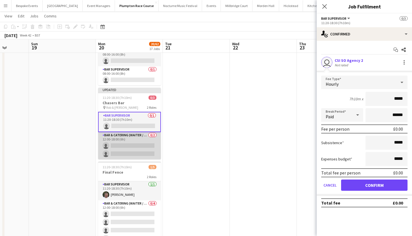
click at [145, 142] on app-card-role "Bar & Catering (Waiter / waitress) 0/2 12:00-18:00 (6h) single-neutral-actions …" at bounding box center [129, 145] width 63 height 27
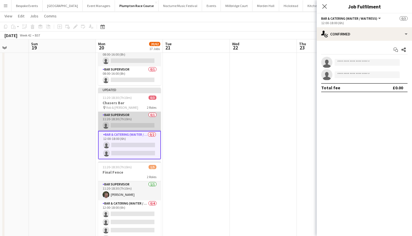
click at [144, 124] on app-card-role "Bar Supervisor 0/1 11:20-18:30 (7h10m) single-neutral-actions" at bounding box center [129, 121] width 63 height 19
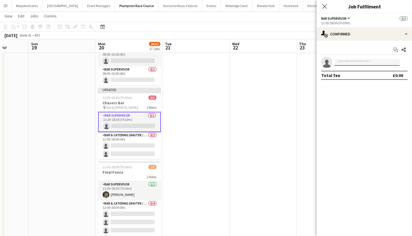
click at [367, 64] on input at bounding box center [367, 62] width 65 height 7
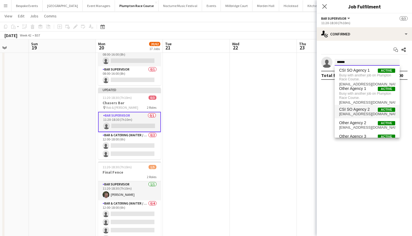
type input "******"
click at [358, 112] on span "csi-so-02@kalmkitchen.co.uk" at bounding box center [367, 114] width 56 height 4
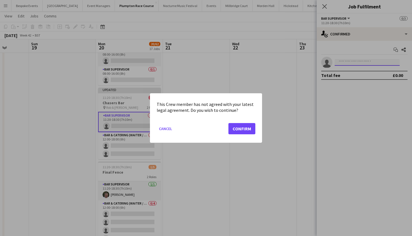
scroll to position [0, 0]
click at [241, 130] on button "Confirm" at bounding box center [242, 128] width 27 height 11
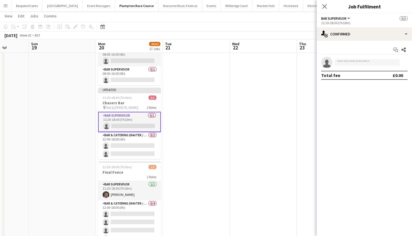
scroll to position [786, 0]
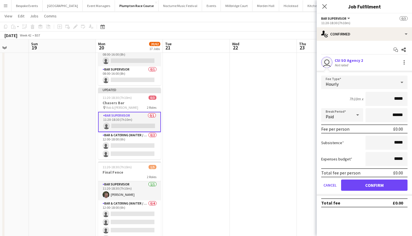
click at [354, 186] on button "Confirm" at bounding box center [374, 184] width 66 height 11
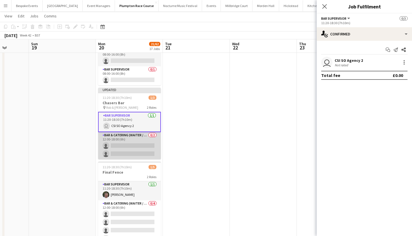
click at [147, 144] on app-card-role "Bar & Catering (Waiter / waitress) 0/2 12:00-18:00 (6h) single-neutral-actions …" at bounding box center [129, 145] width 63 height 27
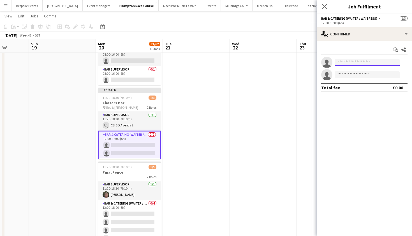
click at [376, 63] on input at bounding box center [367, 62] width 65 height 7
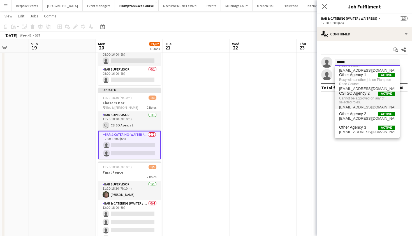
type input "******"
click at [364, 114] on span "Other Agency 2" at bounding box center [352, 114] width 27 height 5
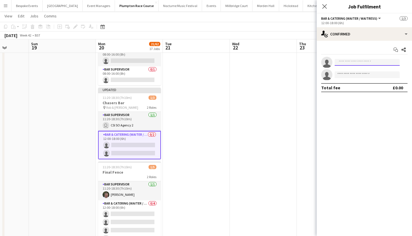
scroll to position [0, 0]
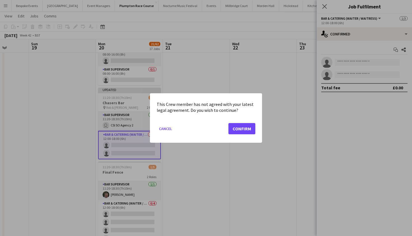
click at [243, 127] on button "Confirm" at bounding box center [242, 128] width 27 height 11
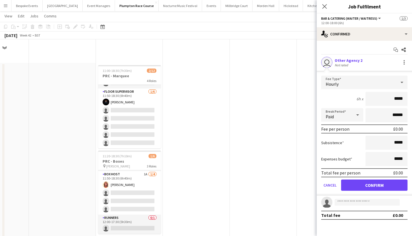
scroll to position [786, 0]
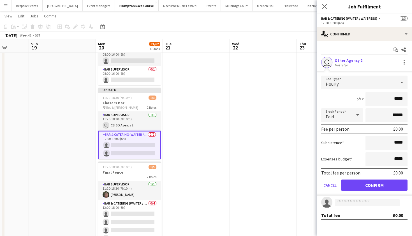
click at [375, 184] on button "Confirm" at bounding box center [374, 184] width 66 height 11
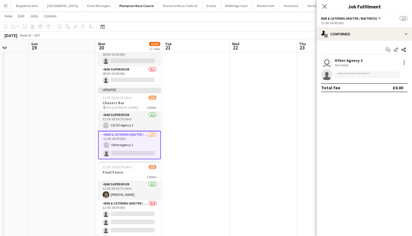
click at [211, 136] on app-date-cell at bounding box center [196, 177] width 67 height 523
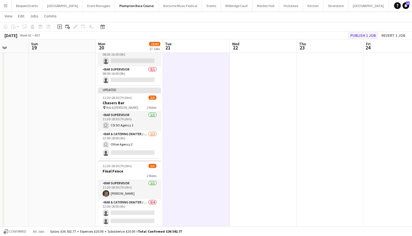
click at [373, 36] on button "Publish 1 job" at bounding box center [363, 35] width 30 height 7
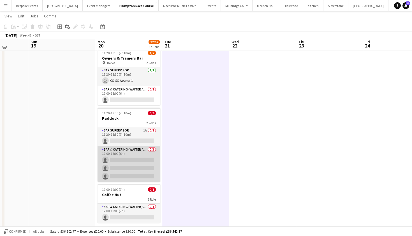
scroll to position [977, 0]
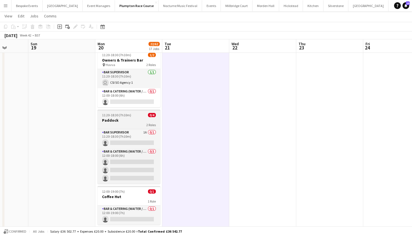
click at [126, 120] on h3 "Paddock" at bounding box center [129, 120] width 63 height 5
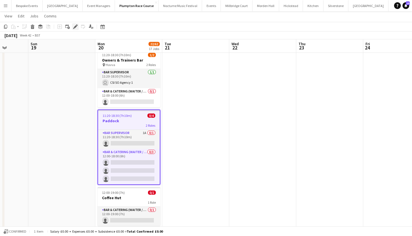
click at [76, 29] on div "Edit" at bounding box center [75, 26] width 7 height 7
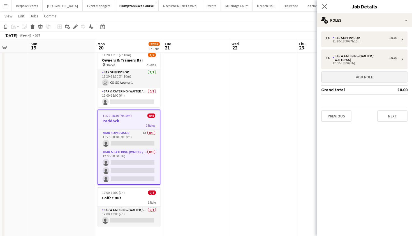
click at [366, 79] on button "Add role" at bounding box center [364, 76] width 86 height 11
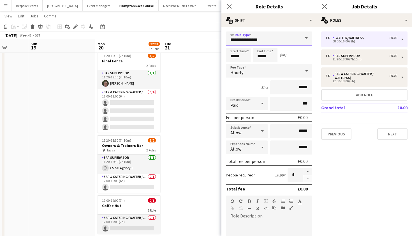
click at [293, 39] on input "**********" at bounding box center [269, 38] width 86 height 14
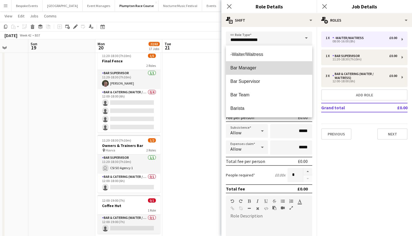
click at [268, 69] on span "Bar Manager" at bounding box center [269, 67] width 77 height 5
type input "**********"
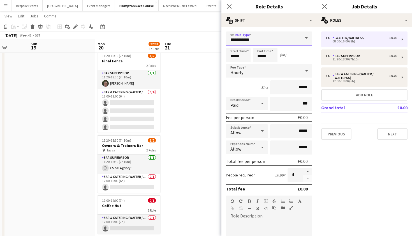
scroll to position [0, 0]
click at [233, 58] on input "*****" at bounding box center [238, 55] width 25 height 14
type input "*****"
click at [261, 57] on input "*****" at bounding box center [265, 55] width 25 height 14
type input "*****"
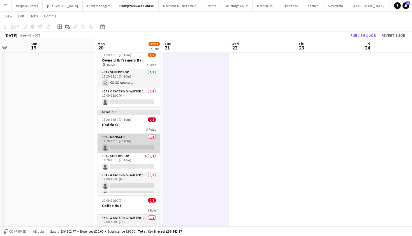
click at [142, 149] on app-card-role "Bar Manager 0/1 11:20-18:30 (7h10m) single-neutral-actions" at bounding box center [129, 143] width 63 height 19
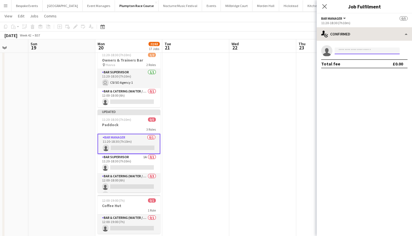
drag, startPoint x: 368, startPoint y: 49, endPoint x: 369, endPoint y: 40, distance: 9.3
click at [368, 49] on input at bounding box center [367, 50] width 65 height 7
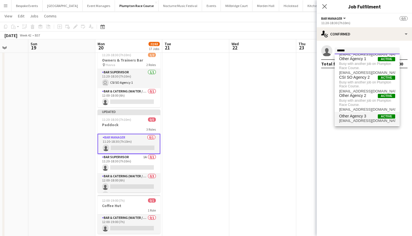
scroll to position [18, 0]
type input "******"
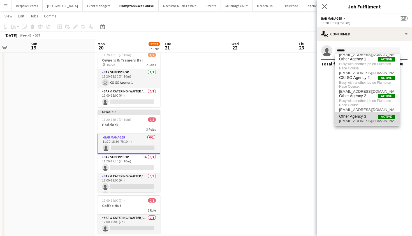
click at [356, 121] on span "agency-03@kalmkitchen.co.uk" at bounding box center [367, 121] width 56 height 4
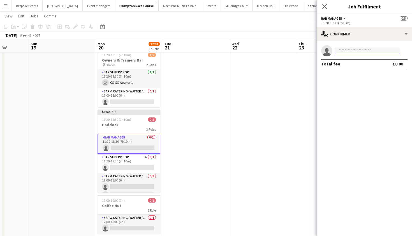
scroll to position [0, 0]
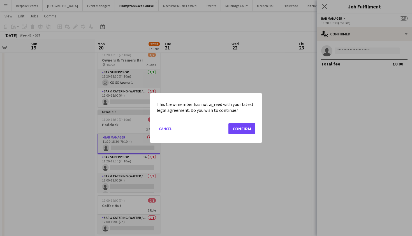
click at [239, 131] on button "Confirm" at bounding box center [242, 128] width 27 height 11
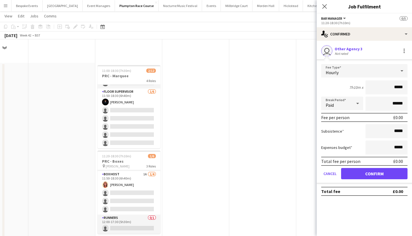
scroll to position [977, 0]
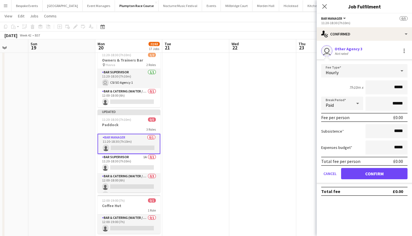
click at [351, 172] on button "Confirm" at bounding box center [374, 173] width 66 height 11
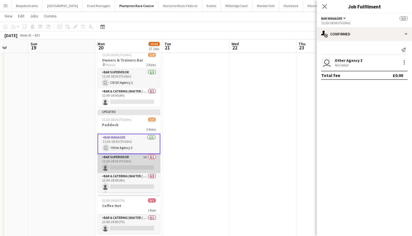
click at [146, 166] on app-card-role "Bar Supervisor 1A 0/1 11:20-18:30 (7h10m) single-neutral-actions" at bounding box center [129, 163] width 63 height 19
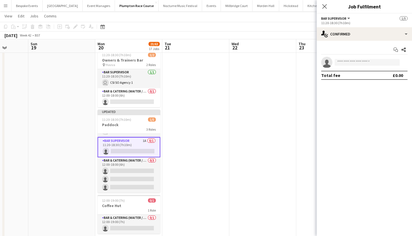
scroll to position [16, 0]
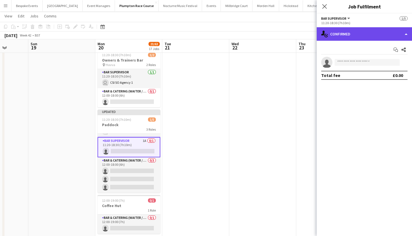
click at [351, 36] on div "single-neutral-actions-check-2 Confirmed" at bounding box center [364, 33] width 95 height 13
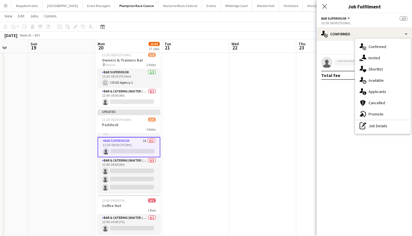
click at [139, 149] on app-card-role "Bar Supervisor 1A 0/1 11:20-18:30 (7h10m) single-neutral-actions" at bounding box center [129, 147] width 63 height 20
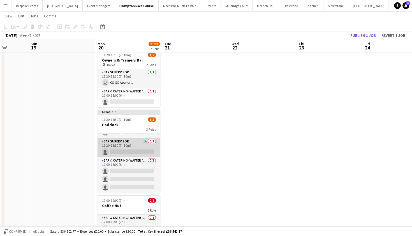
scroll to position [15, 0]
click at [139, 149] on app-card-role "Bar Supervisor 1A 0/1 11:20-18:30 (7h10m) single-neutral-actions" at bounding box center [129, 147] width 63 height 19
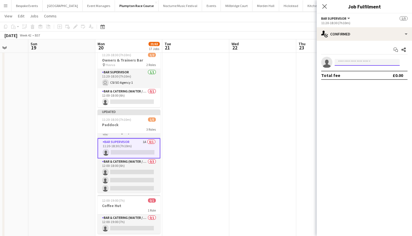
click at [357, 65] on input at bounding box center [367, 62] width 65 height 7
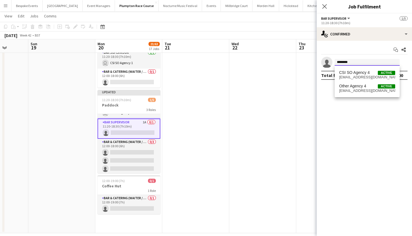
scroll to position [0, 0]
type input "********"
click at [365, 79] on span "csi-so-04@kalmkitchen.co.uk" at bounding box center [367, 77] width 56 height 4
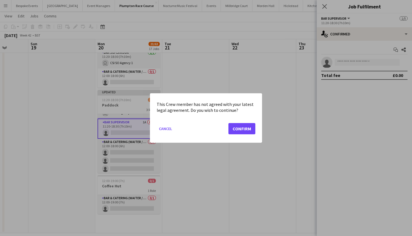
click at [240, 130] on button "Confirm" at bounding box center [242, 128] width 27 height 11
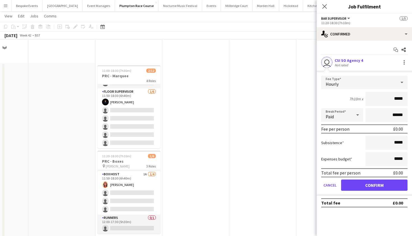
scroll to position [997, 0]
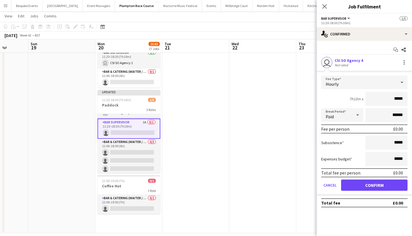
click at [356, 182] on button "Confirm" at bounding box center [374, 184] width 66 height 11
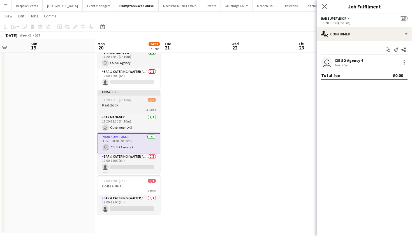
scroll to position [0, 0]
click at [128, 93] on div "Updated" at bounding box center [129, 92] width 63 height 4
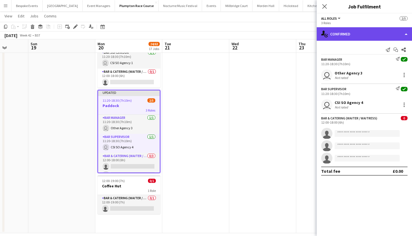
click at [350, 36] on div "single-neutral-actions-check-2 Confirmed" at bounding box center [364, 33] width 95 height 13
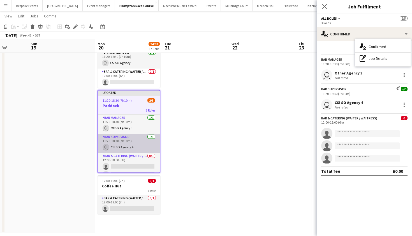
click at [113, 144] on app-card-role "Bar Supervisor 1/1 11:20-18:30 (7h10m) user CSI SO Agency 4" at bounding box center [129, 143] width 62 height 19
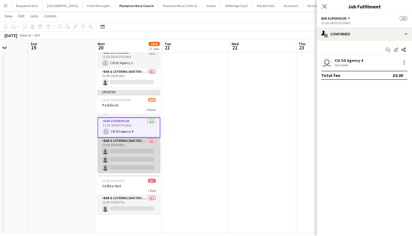
scroll to position [16, 0]
click at [115, 148] on app-card-role "Bar & Catering (Waiter / waitress) 0/3 12:00-18:00 (6h) single-neutral-actions …" at bounding box center [129, 154] width 63 height 35
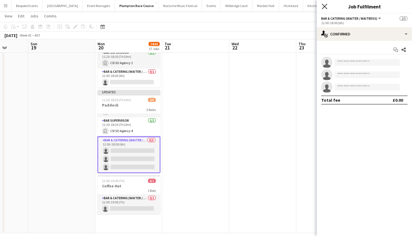
click at [324, 7] on icon at bounding box center [324, 6] width 5 height 5
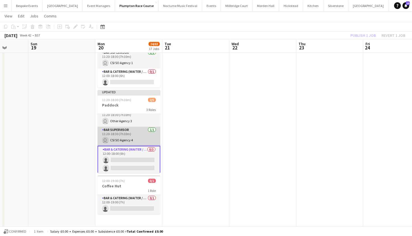
scroll to position [7, 0]
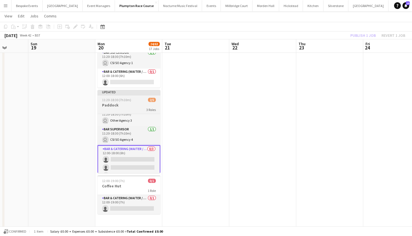
click at [133, 97] on app-job-card "Updated 11:20-18:30 (7h10m) 2/5 Paddock 3 Roles Bar Manager 1/1 11:20-18:30 (7h…" at bounding box center [129, 131] width 63 height 83
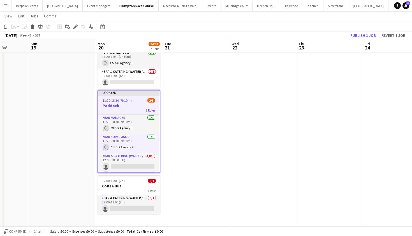
scroll to position [0, 0]
click at [129, 107] on h3 "Paddock" at bounding box center [129, 105] width 62 height 5
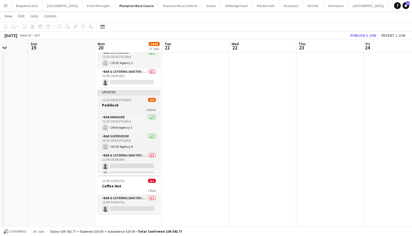
click at [129, 107] on h3 "Paddock" at bounding box center [129, 104] width 63 height 5
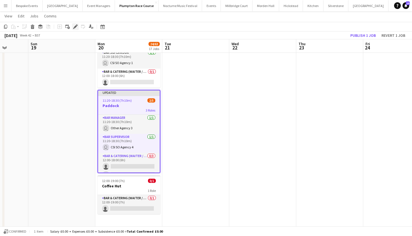
click at [75, 28] on icon "Edit" at bounding box center [75, 26] width 4 height 4
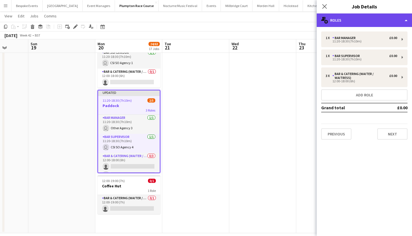
click at [352, 25] on div "multiple-users-add Roles" at bounding box center [364, 19] width 95 height 13
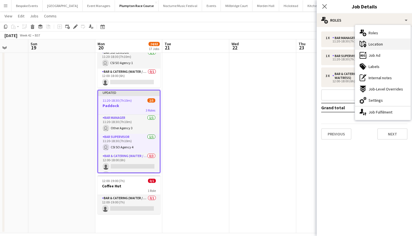
click at [366, 43] on icon at bounding box center [363, 44] width 6 height 6
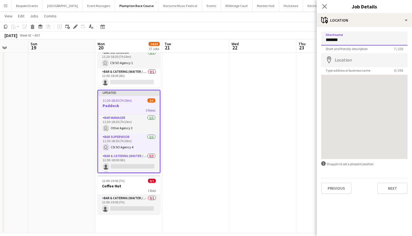
click at [359, 40] on input "******" at bounding box center [364, 38] width 86 height 14
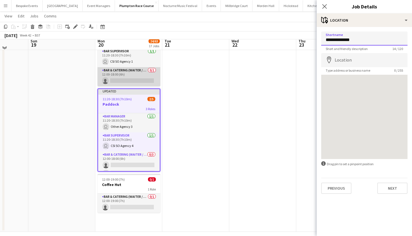
scroll to position [1003, 0]
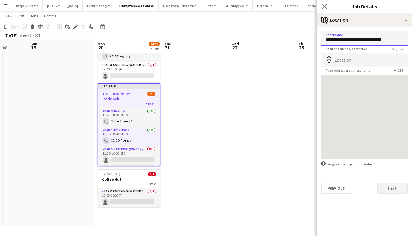
type input "**********"
click at [388, 186] on button "Next" at bounding box center [393, 187] width 30 height 11
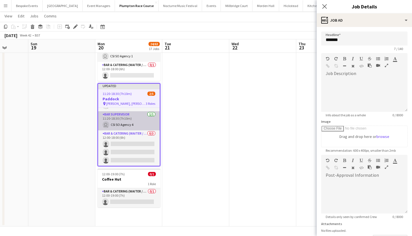
scroll to position [16, 0]
click at [126, 102] on span "Vikki, Chloe, Wendy, Stacey & Sam" at bounding box center [126, 103] width 40 height 4
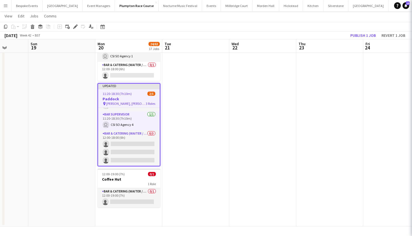
scroll to position [15, 0]
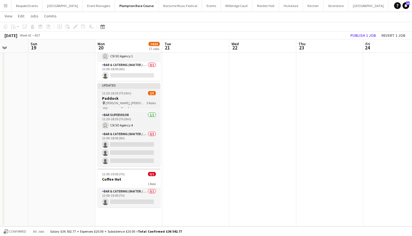
click at [126, 102] on span "Vikki, Chloe, Wendy, Stacey & Sam" at bounding box center [126, 103] width 41 height 4
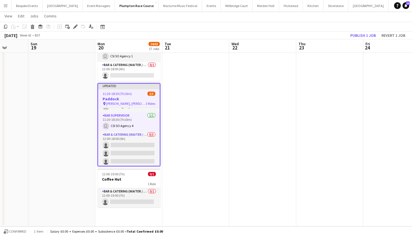
click at [126, 102] on span "Vikki, Chloe, Wendy, Stacey & Sam" at bounding box center [126, 103] width 40 height 4
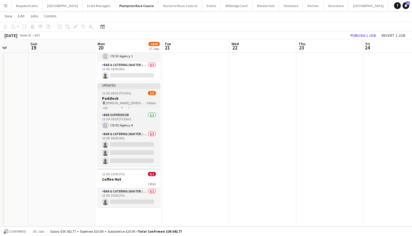
click at [126, 102] on span "Vikki, Chloe, Wendy, Stacey & Sam" at bounding box center [126, 103] width 41 height 4
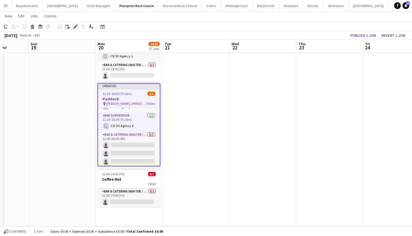
click at [75, 28] on icon at bounding box center [75, 26] width 3 height 3
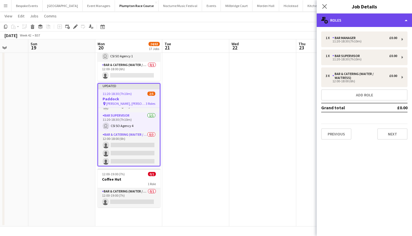
click at [355, 17] on div "multiple-users-add Roles" at bounding box center [364, 19] width 95 height 13
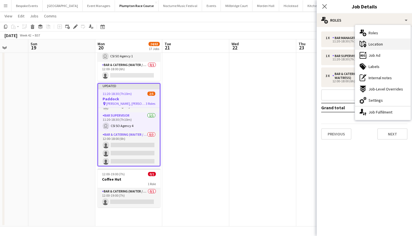
click at [371, 45] on span "Location" at bounding box center [376, 44] width 14 height 5
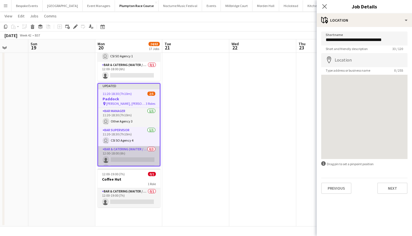
scroll to position [0, 0]
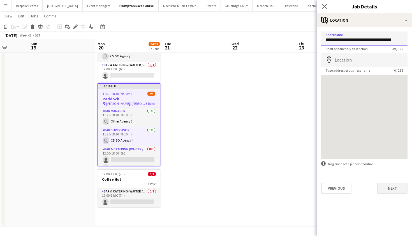
type input "**********"
click at [389, 187] on button "Next" at bounding box center [393, 187] width 30 height 11
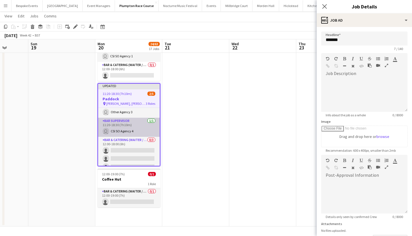
scroll to position [10, 0]
click at [133, 101] on span "Sami, Vikki, Chloe, Wendy, Stacey & Sam" at bounding box center [126, 103] width 40 height 4
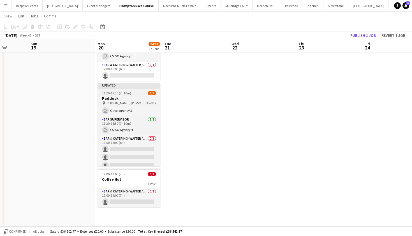
click at [133, 101] on span "Sami, Vikki, Chloe, Wendy, Stacey & Sam" at bounding box center [126, 103] width 41 height 4
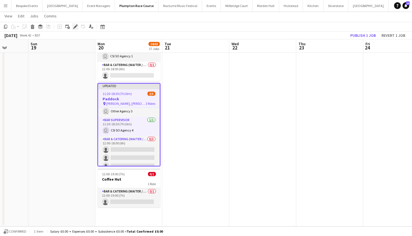
click at [76, 26] on icon at bounding box center [75, 26] width 3 height 3
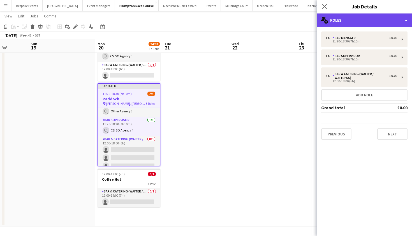
click at [357, 26] on div "multiple-users-add Roles" at bounding box center [364, 19] width 95 height 13
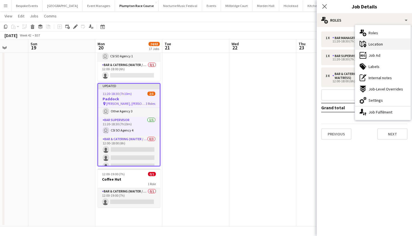
click at [373, 43] on span "Location" at bounding box center [376, 44] width 14 height 5
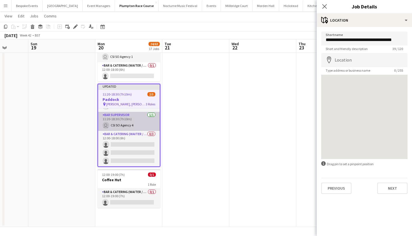
scroll to position [16, 0]
click at [140, 95] on div "11:20-18:30 (7h10m) 2/5" at bounding box center [129, 94] width 62 height 4
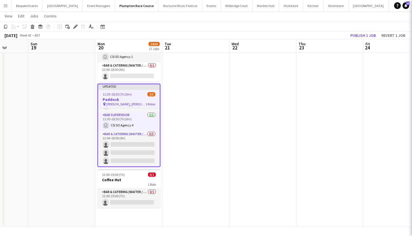
scroll to position [15, 0]
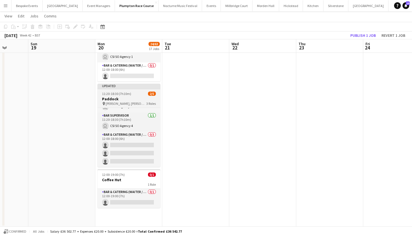
click at [140, 95] on div "11:20-18:30 (7h10m) 2/5" at bounding box center [129, 93] width 63 height 4
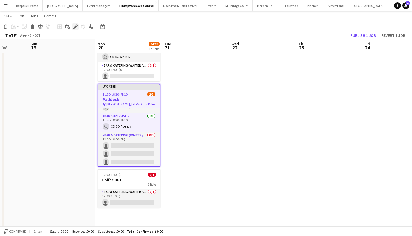
click at [76, 27] on icon "Edit" at bounding box center [75, 26] width 4 height 4
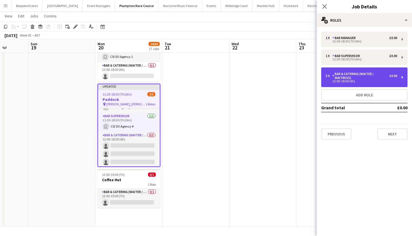
click at [355, 77] on div "Bar & Catering (Waiter / waitress)" at bounding box center [361, 76] width 57 height 8
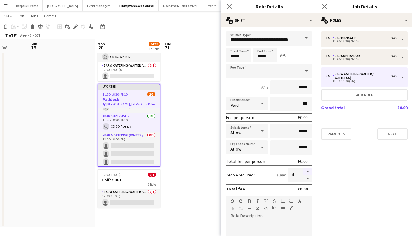
click at [308, 171] on button "button" at bounding box center [308, 171] width 9 height 7
type input "*"
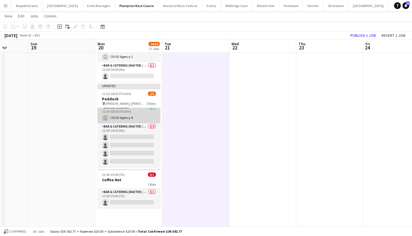
scroll to position [23, 0]
click at [132, 143] on app-card-role "Bar & Catering (Waiter / waitress) 0/4 12:00-18:00 (6h) single-neutral-actions …" at bounding box center [129, 144] width 63 height 43
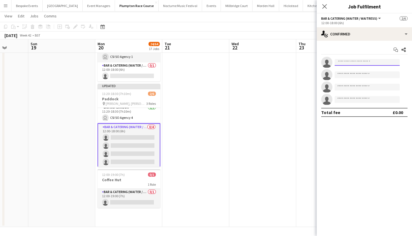
click at [373, 62] on input at bounding box center [367, 62] width 65 height 7
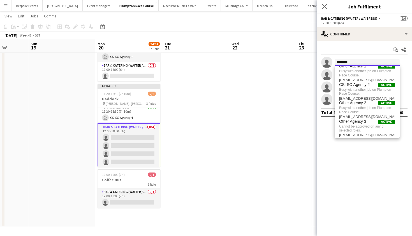
scroll to position [0, 0]
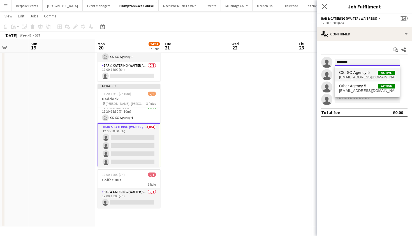
type input "********"
click at [360, 73] on span "CSI SO Agency 5" at bounding box center [354, 72] width 31 height 5
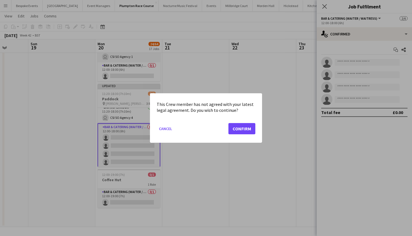
click at [243, 128] on button "Confirm" at bounding box center [242, 128] width 27 height 11
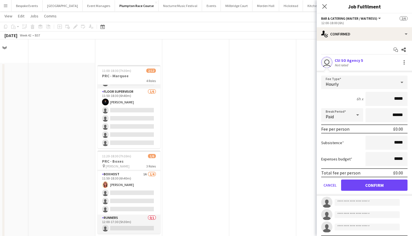
scroll to position [1003, 0]
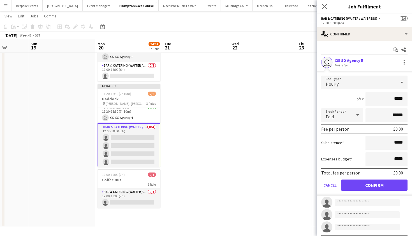
click at [364, 185] on button "Confirm" at bounding box center [374, 184] width 66 height 11
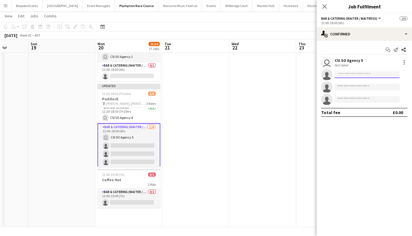
click at [362, 75] on input at bounding box center [367, 74] width 65 height 7
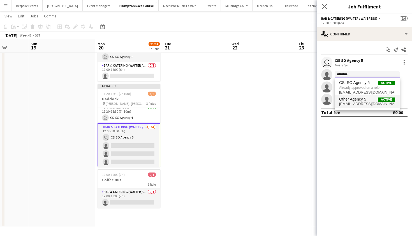
type input "********"
click at [366, 101] on span "Other Agency 5" at bounding box center [352, 99] width 27 height 5
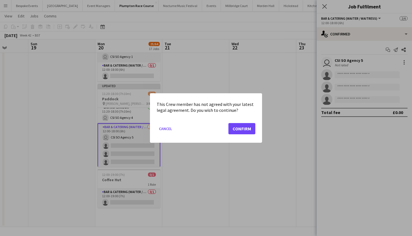
click at [239, 133] on button "Confirm" at bounding box center [242, 128] width 27 height 11
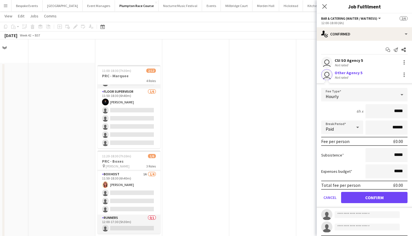
scroll to position [1003, 0]
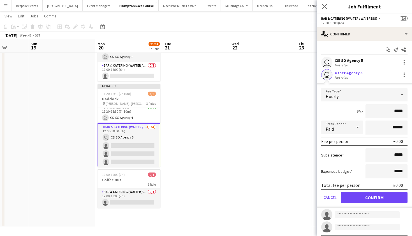
click at [378, 199] on button "Confirm" at bounding box center [374, 197] width 66 height 11
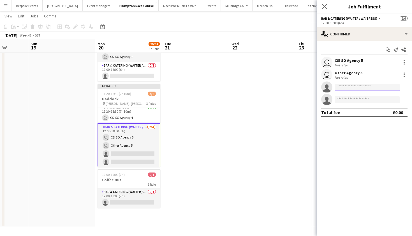
click at [353, 85] on input at bounding box center [367, 87] width 65 height 7
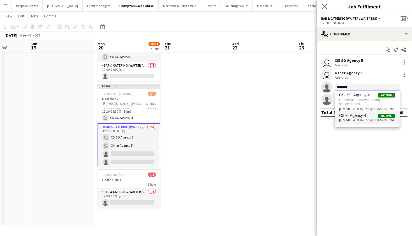
type input "********"
click at [357, 120] on span "agency-04@kalmkitchen.co.uk" at bounding box center [367, 120] width 56 height 4
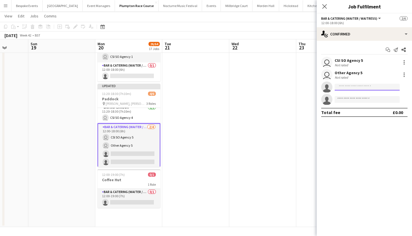
scroll to position [0, 0]
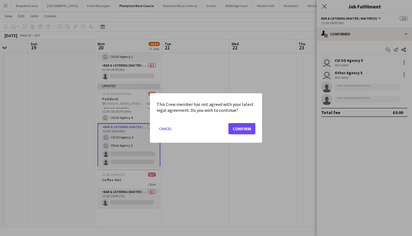
click at [239, 129] on button "Confirm" at bounding box center [242, 128] width 27 height 11
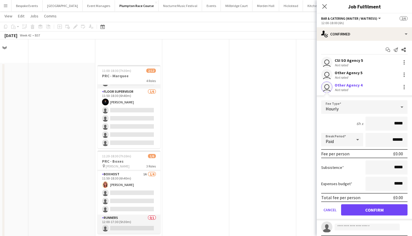
scroll to position [1003, 0]
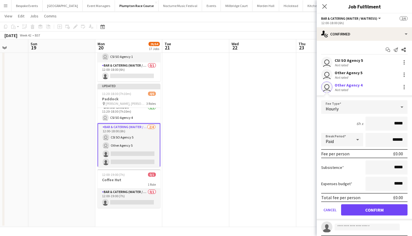
click at [362, 211] on button "Confirm" at bounding box center [374, 209] width 66 height 11
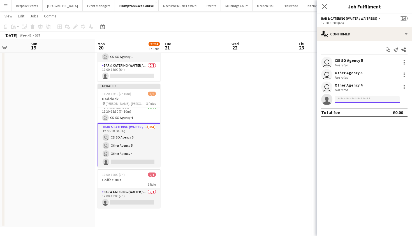
click at [362, 101] on input at bounding box center [367, 99] width 65 height 7
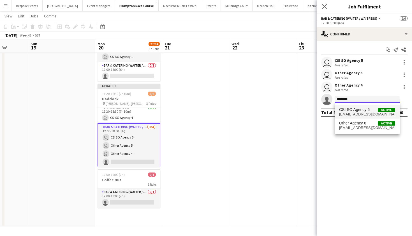
type input "********"
click at [366, 113] on span "csi-so-06@kalmkitchen.co.uk" at bounding box center [367, 114] width 56 height 4
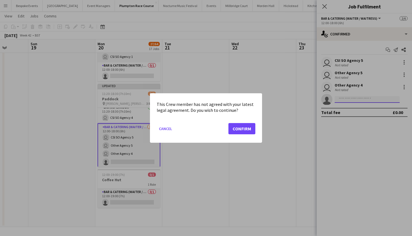
scroll to position [0, 0]
click at [242, 129] on button "Confirm" at bounding box center [242, 128] width 27 height 11
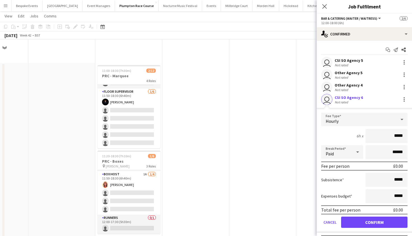
scroll to position [1003, 0]
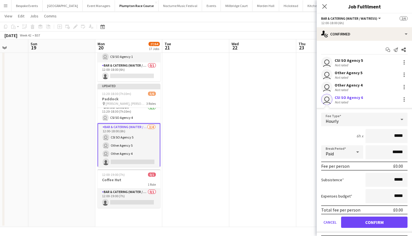
click at [357, 221] on button "Confirm" at bounding box center [374, 221] width 66 height 11
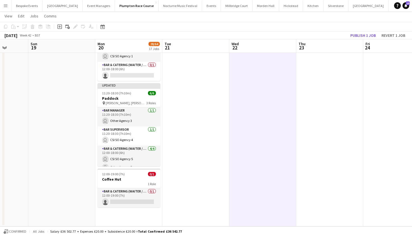
scroll to position [0, 0]
click at [366, 33] on button "Publish 1 job" at bounding box center [363, 35] width 30 height 7
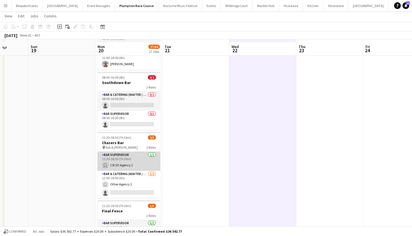
scroll to position [740, 0]
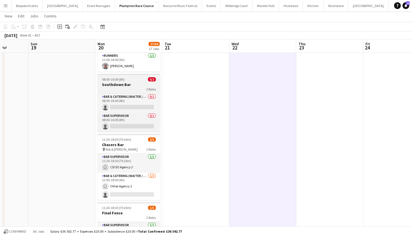
click at [123, 84] on h3 "Southdown Bar" at bounding box center [129, 84] width 63 height 5
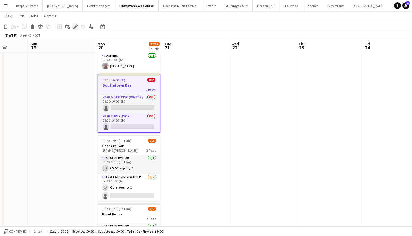
click at [75, 26] on icon "Edit" at bounding box center [75, 26] width 4 height 4
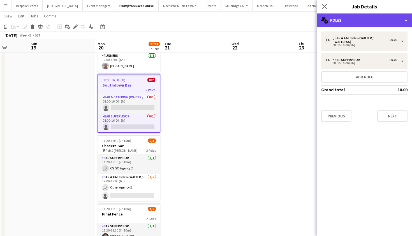
click at [347, 21] on div "multiple-users-add Roles" at bounding box center [364, 19] width 95 height 13
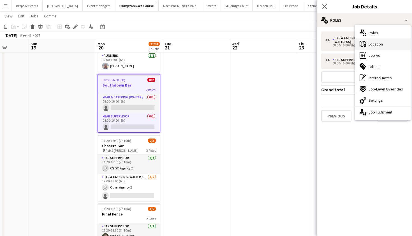
click at [376, 38] on div "maps-pin-1 Location" at bounding box center [383, 43] width 56 height 11
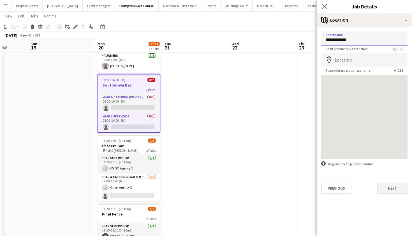
type input "**********"
click at [387, 190] on button "Next" at bounding box center [393, 187] width 30 height 11
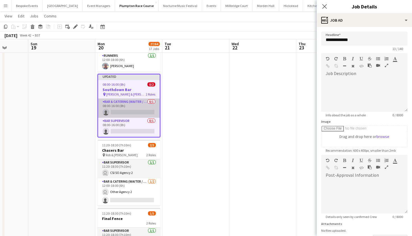
click at [131, 109] on app-card-role "Bar & Catering (Waiter / waitress) 0/1 08:00-16:00 (8h) single-neutral-actions" at bounding box center [129, 107] width 62 height 19
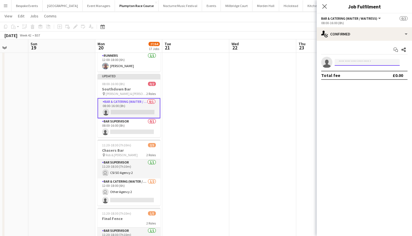
click at [363, 62] on input at bounding box center [367, 62] width 65 height 7
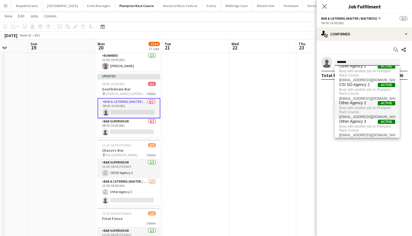
scroll to position [0, 0]
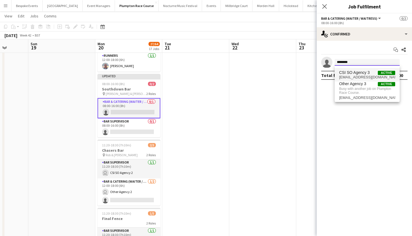
type input "********"
click at [359, 70] on mat-option "CSI SO Agency 3 Active csi-so-03@kalmkitchen.co.uk" at bounding box center [367, 74] width 65 height 13
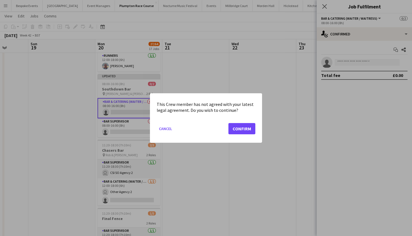
click at [241, 131] on button "Confirm" at bounding box center [242, 128] width 27 height 11
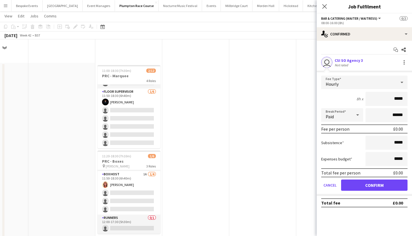
scroll to position [740, 0]
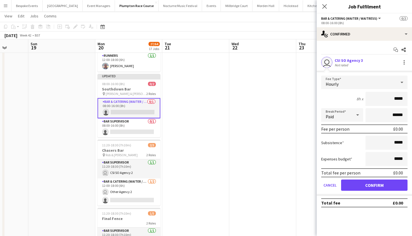
click at [360, 186] on button "Confirm" at bounding box center [374, 184] width 66 height 11
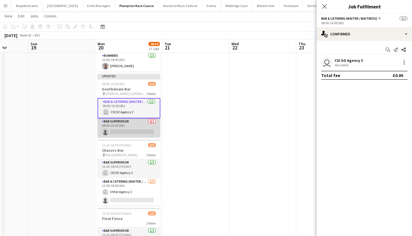
click at [126, 125] on app-card-role "Bar Supervisor 0/1 08:00-16:00 (8h) single-neutral-actions" at bounding box center [129, 127] width 63 height 19
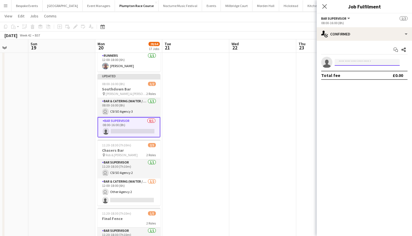
click at [354, 63] on input at bounding box center [367, 62] width 65 height 7
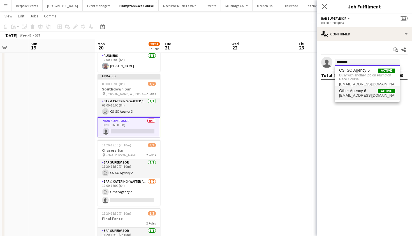
type input "********"
click at [361, 88] on span "Other Agency 6" at bounding box center [352, 90] width 27 height 5
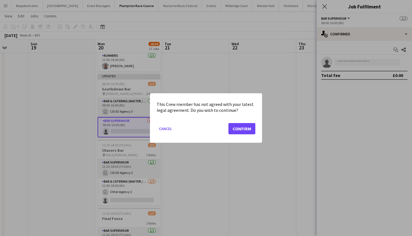
click at [246, 126] on button "Confirm" at bounding box center [242, 128] width 27 height 11
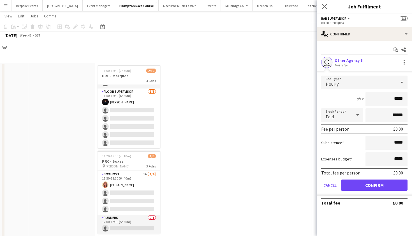
scroll to position [740, 0]
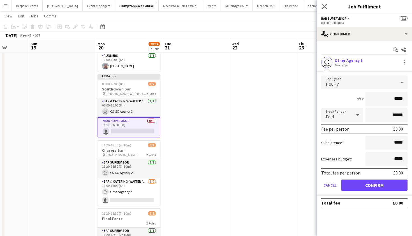
click at [359, 181] on button "Confirm" at bounding box center [374, 184] width 66 height 11
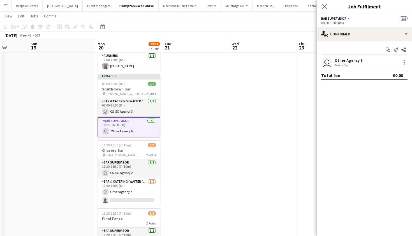
click at [256, 114] on app-date-cell at bounding box center [262, 228] width 67 height 532
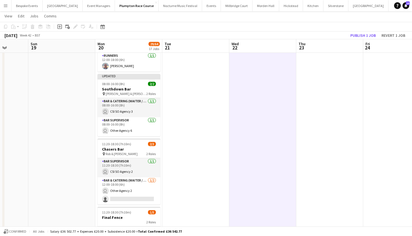
scroll to position [0, 173]
click at [368, 34] on button "Publish 1 job" at bounding box center [363, 35] width 30 height 7
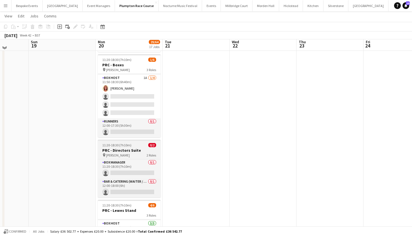
scroll to position [94, 0]
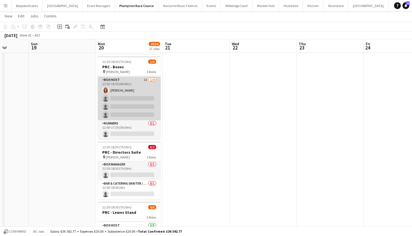
click at [130, 111] on app-card-role "Box Host 1A 1/4 11:50-18:30 (6h40m) Annette Woolman single-neutral-actions sing…" at bounding box center [129, 98] width 63 height 43
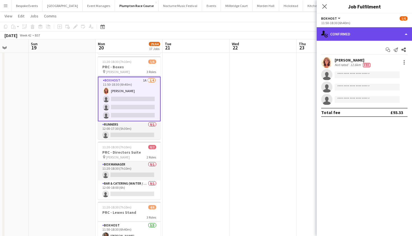
click at [358, 29] on div "single-neutral-actions-check-2 Confirmed" at bounding box center [364, 33] width 95 height 13
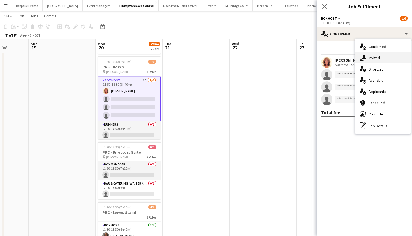
click at [369, 57] on span "Invited" at bounding box center [375, 57] width 12 height 5
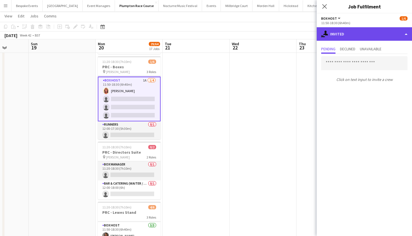
click at [361, 33] on div "single-neutral-actions-share-1 Invited" at bounding box center [364, 33] width 95 height 13
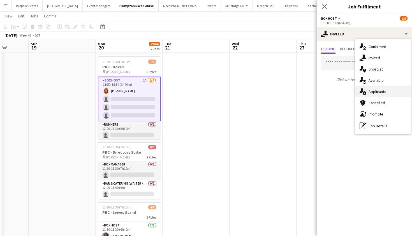
click at [374, 96] on div "single-neutral-actions-information Applicants" at bounding box center [383, 91] width 56 height 11
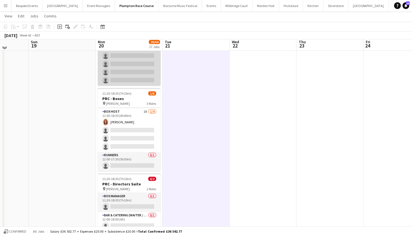
scroll to position [65, 0]
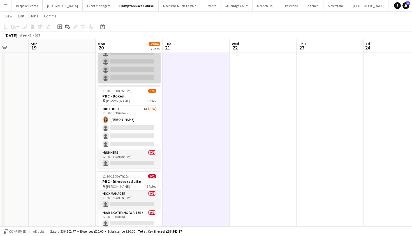
click at [141, 111] on app-card-role "Box Host 1A 1/4 11:50-18:30 (6h40m) Annette Woolman single-neutral-actions sing…" at bounding box center [129, 127] width 63 height 43
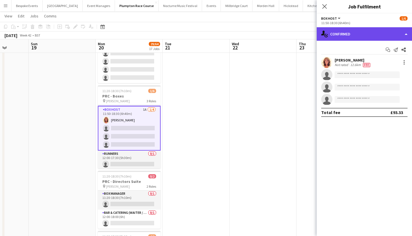
click at [343, 32] on div "single-neutral-actions-check-2 Confirmed" at bounding box center [364, 33] width 95 height 13
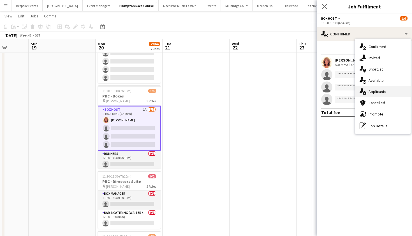
click at [369, 87] on div "single-neutral-actions-information Applicants" at bounding box center [383, 91] width 56 height 11
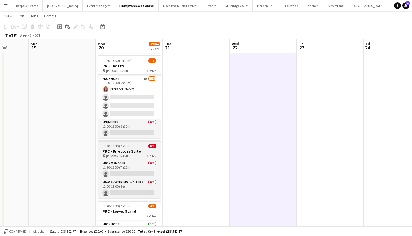
scroll to position [93, 0]
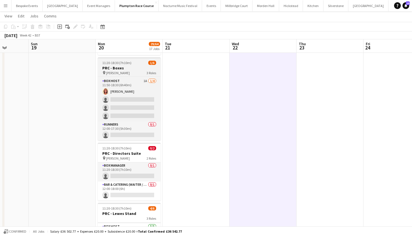
click at [123, 64] on span "11:20-18:30 (7h10m)" at bounding box center [116, 63] width 29 height 4
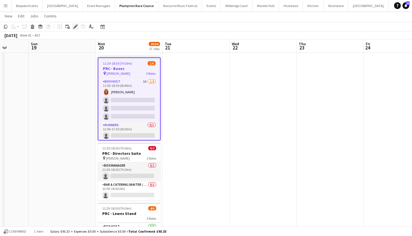
click at [77, 25] on icon at bounding box center [76, 24] width 1 height 1
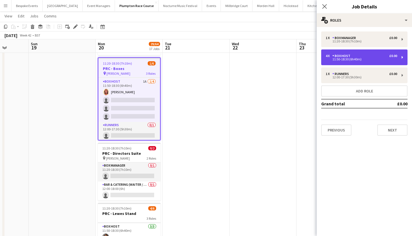
click at [352, 58] on div "11:50-18:30 (6h40m)" at bounding box center [362, 59] width 72 height 3
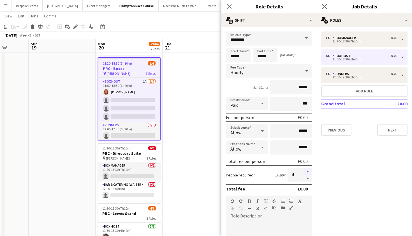
click at [307, 174] on button "button" at bounding box center [308, 171] width 9 height 7
click at [307, 169] on button "button" at bounding box center [308, 171] width 9 height 7
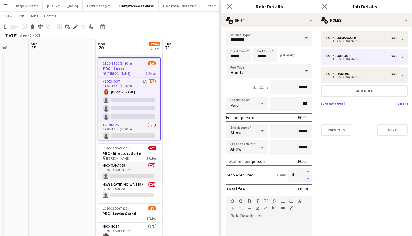
click at [309, 179] on button "button" at bounding box center [308, 178] width 9 height 7
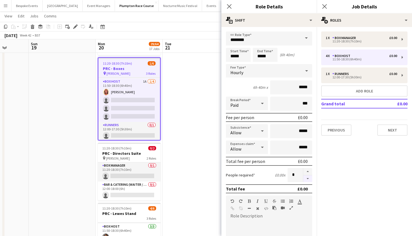
click at [309, 179] on button "button" at bounding box center [308, 178] width 9 height 7
type input "*"
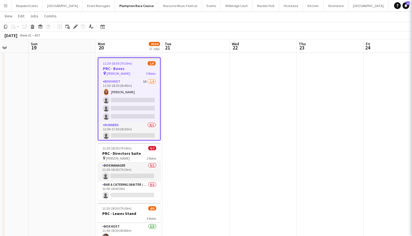
scroll to position [6, 0]
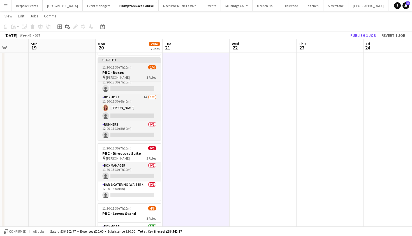
click at [135, 67] on div "11:20-18:30 (7h10m) 1/4" at bounding box center [129, 67] width 63 height 4
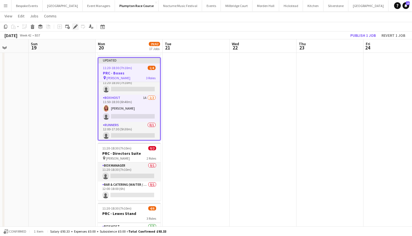
click at [73, 26] on icon "Edit" at bounding box center [75, 26] width 4 height 4
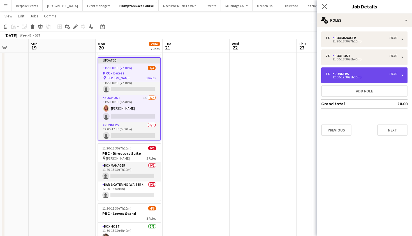
click at [353, 78] on div "12:00-17:30 (5h30m)" at bounding box center [362, 77] width 72 height 3
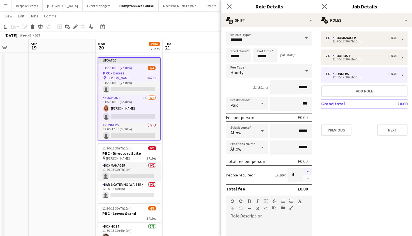
click at [305, 173] on button "button" at bounding box center [308, 171] width 9 height 7
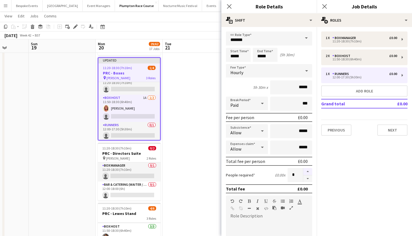
click at [305, 173] on button "button" at bounding box center [308, 171] width 9 height 7
type input "**"
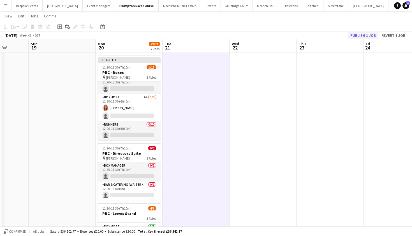
click at [366, 36] on button "Publish 1 job" at bounding box center [363, 35] width 30 height 7
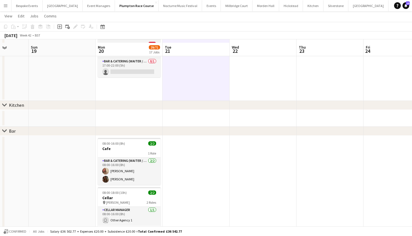
scroll to position [571, 0]
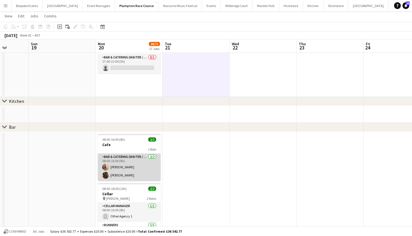
click at [127, 175] on app-card-role "Bar & Catering (Waiter / waitress) 2/2 08:00-16:00 (8h) Emma Johnson ava holt" at bounding box center [129, 166] width 63 height 27
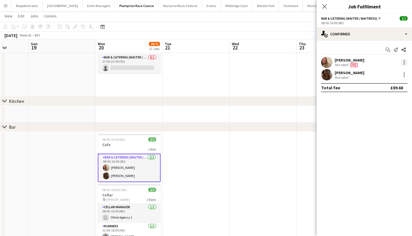
click at [405, 63] on div at bounding box center [404, 62] width 7 height 7
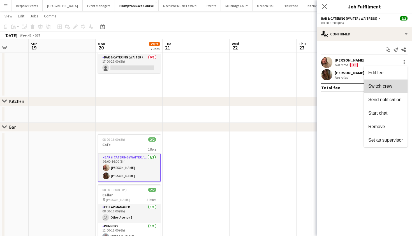
click at [387, 82] on button "Switch crew" at bounding box center [386, 85] width 44 height 13
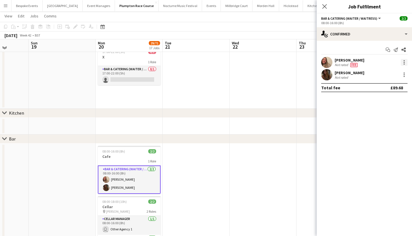
click at [405, 63] on div at bounding box center [404, 62] width 7 height 7
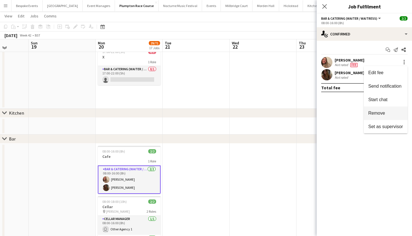
click at [379, 113] on span "Remove" at bounding box center [377, 113] width 17 height 5
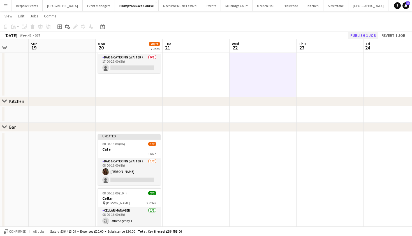
click at [364, 33] on button "Publish 1 job" at bounding box center [363, 35] width 30 height 7
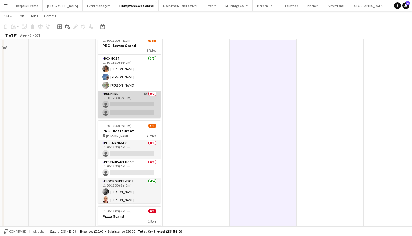
scroll to position [262, 0]
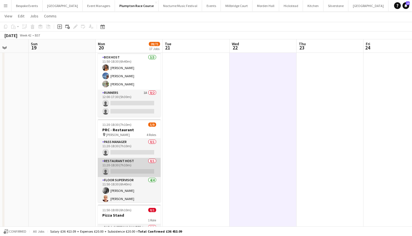
click at [127, 164] on app-card-role "Restaurant Host 0/1 11:20-18:30 (7h10m) single-neutral-actions" at bounding box center [129, 167] width 63 height 19
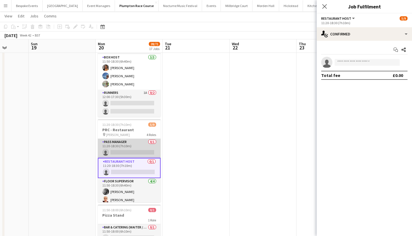
click at [118, 145] on app-card-role "Pass Manager 0/1 11:20-18:30 (7h10m) single-neutral-actions" at bounding box center [129, 148] width 63 height 19
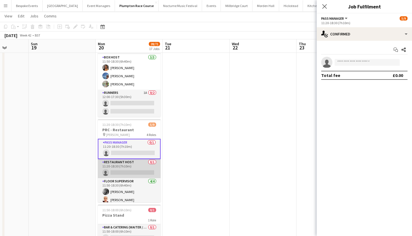
click at [126, 161] on app-card-role "Restaurant Host 0/1 11:20-18:30 (7h10m) single-neutral-actions" at bounding box center [129, 168] width 63 height 19
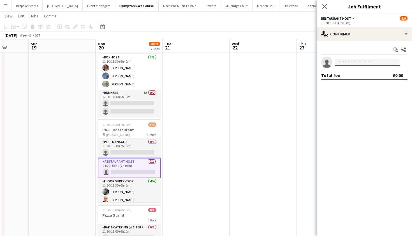
click at [352, 62] on input at bounding box center [367, 62] width 65 height 7
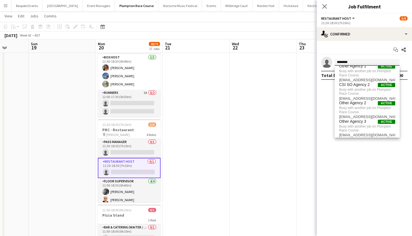
scroll to position [0, 0]
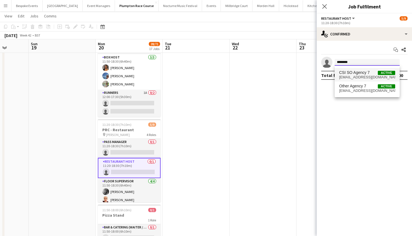
type input "********"
click at [358, 75] on span "CSI SO Agency 7" at bounding box center [354, 72] width 31 height 5
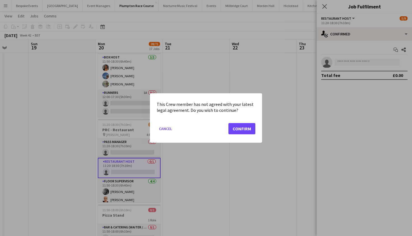
click at [243, 129] on button "Confirm" at bounding box center [242, 128] width 27 height 11
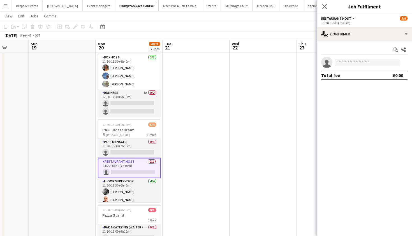
scroll to position [262, 0]
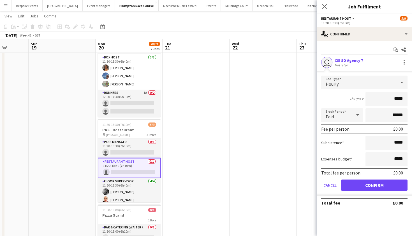
click at [379, 184] on button "Confirm" at bounding box center [374, 184] width 66 height 11
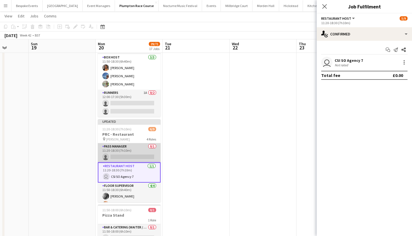
click at [117, 154] on app-card-role "Pass Manager 0/1 11:20-18:30 (7h10m) single-neutral-actions" at bounding box center [129, 152] width 63 height 19
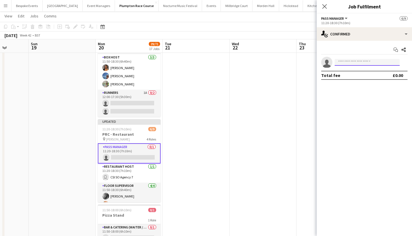
click at [346, 62] on input at bounding box center [367, 62] width 65 height 7
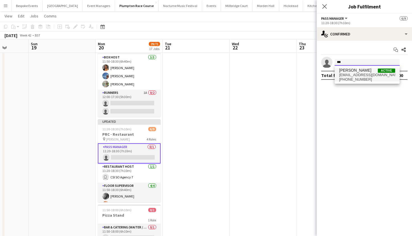
type input "***"
click at [363, 75] on span "magdalenalorenc84@gmail.com" at bounding box center [367, 75] width 56 height 4
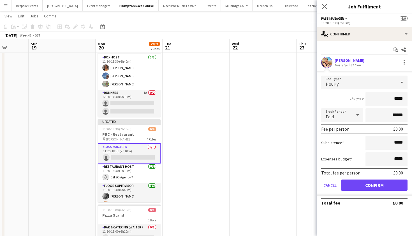
click at [364, 184] on button "Confirm" at bounding box center [374, 184] width 66 height 11
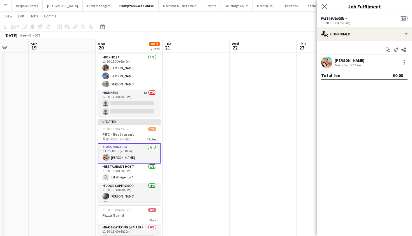
click at [290, 109] on app-date-cell at bounding box center [263, 103] width 67 height 605
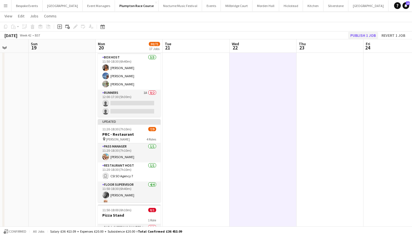
click at [364, 36] on button "Publish 1 job" at bounding box center [363, 35] width 30 height 7
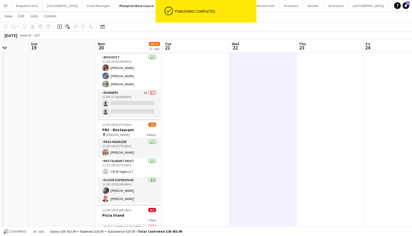
click at [206, 130] on app-date-cell at bounding box center [196, 103] width 67 height 605
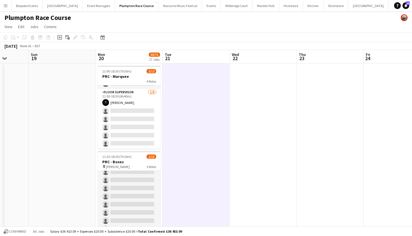
scroll to position [0, 0]
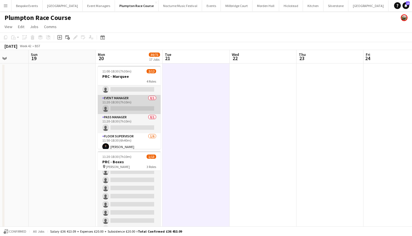
click at [127, 102] on app-card-role "Event Manager 0/1 11:20-18:30 (7h10m) single-neutral-actions" at bounding box center [129, 104] width 63 height 19
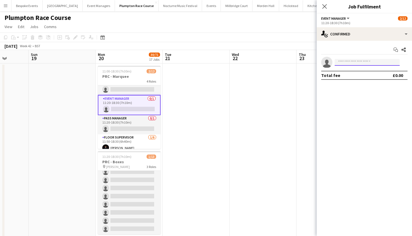
click at [346, 61] on input at bounding box center [367, 62] width 65 height 7
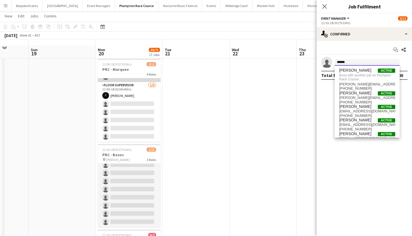
scroll to position [79, 0]
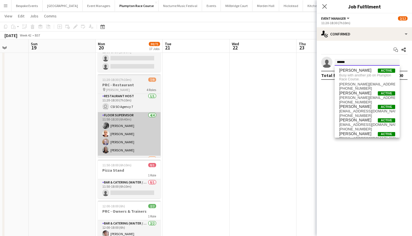
type input "******"
click at [132, 130] on app-card-role "Floor Supervisor 4/4 11:50-18:30 (6h40m) kay woolnough Franceska T Imre Hannah …" at bounding box center [129, 133] width 63 height 43
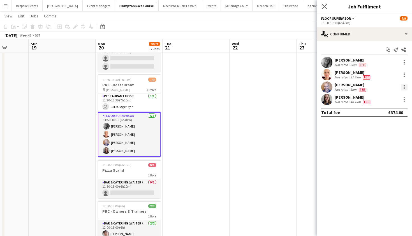
click at [404, 88] on div at bounding box center [404, 87] width 7 height 7
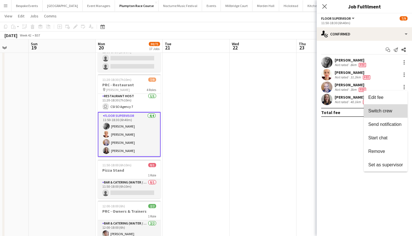
click at [377, 115] on button "Switch crew" at bounding box center [386, 110] width 44 height 13
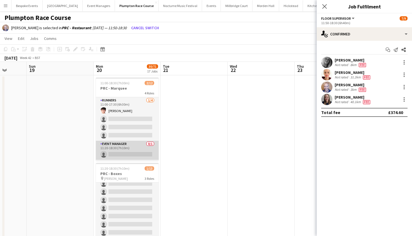
click at [135, 151] on app-card-role "Event Manager 0/1 11:20-18:30 (7h10m) single-neutral-actions" at bounding box center [127, 150] width 63 height 19
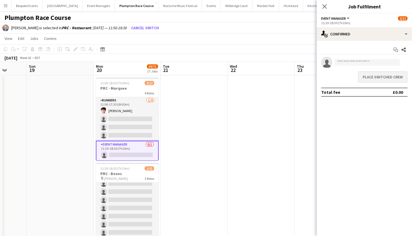
click at [371, 77] on button "Place switched crew" at bounding box center [383, 76] width 50 height 11
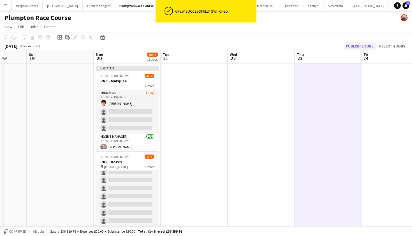
click at [360, 45] on button "Publish 2 jobs" at bounding box center [360, 45] width 32 height 7
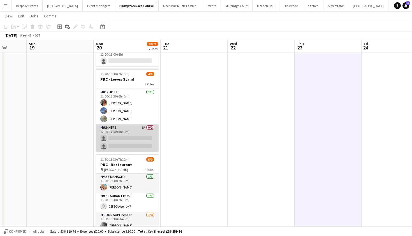
click at [126, 133] on app-card-role "Runners 1A 0/2 12:00-17:30 (5h30m) single-neutral-actions single-neutral-actions" at bounding box center [127, 137] width 63 height 27
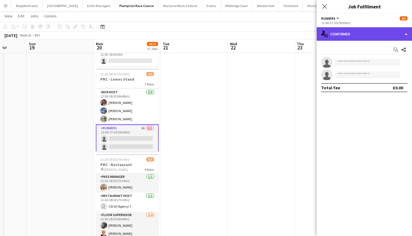
click at [381, 38] on div "single-neutral-actions-check-2 Confirmed" at bounding box center [364, 33] width 95 height 13
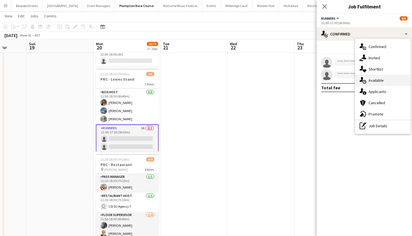
click at [376, 84] on div "single-neutral-actions-upload Available" at bounding box center [383, 80] width 56 height 11
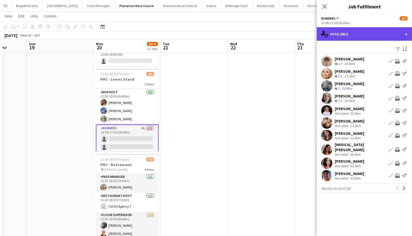
click at [361, 36] on div "single-neutral-actions-upload Available" at bounding box center [364, 33] width 95 height 13
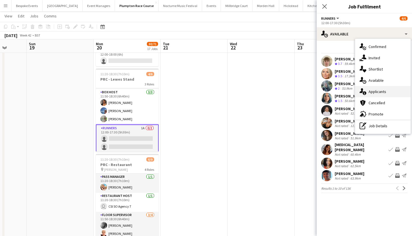
click at [380, 92] on span "Applicants" at bounding box center [378, 91] width 18 height 5
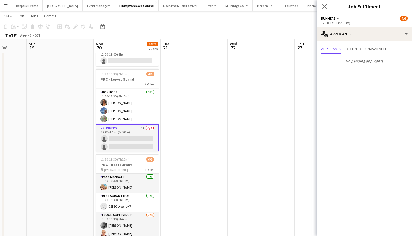
click at [188, 147] on app-date-cell at bounding box center [194, 138] width 67 height 605
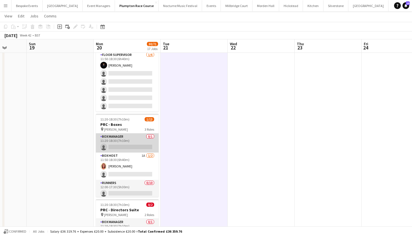
click at [121, 144] on app-card-role "Box Manager 0/1 11:20-18:30 (7h10m) single-neutral-actions" at bounding box center [127, 142] width 63 height 19
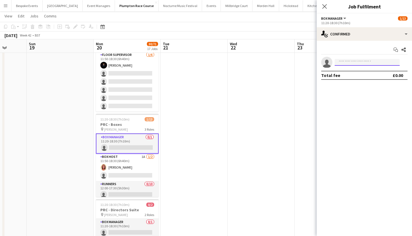
click at [348, 63] on input at bounding box center [367, 62] width 65 height 7
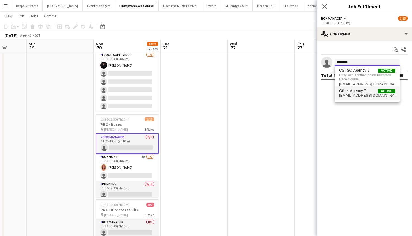
type input "********"
click at [350, 94] on span "agency-07@kalmkitchen.co.uk" at bounding box center [367, 95] width 56 height 4
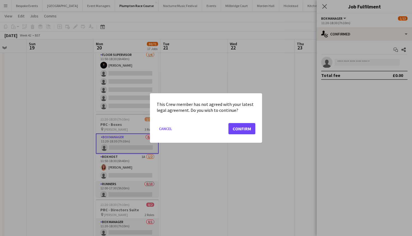
click at [242, 129] on button "Confirm" at bounding box center [242, 128] width 27 height 11
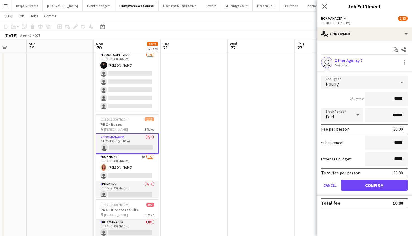
click at [372, 182] on button "Confirm" at bounding box center [374, 184] width 66 height 11
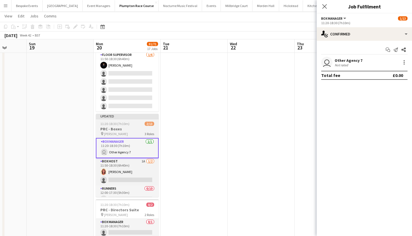
click at [134, 128] on h3 "PRC - Boxes" at bounding box center [127, 128] width 63 height 5
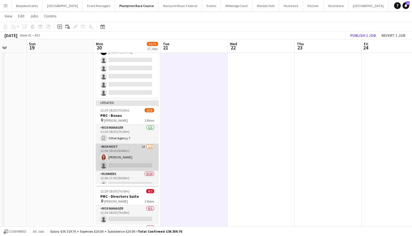
click at [134, 151] on app-card-role "Box Host 1A 1/2 11:50-18:30 (6h40m) Annette Woolman single-neutral-actions" at bounding box center [127, 156] width 63 height 27
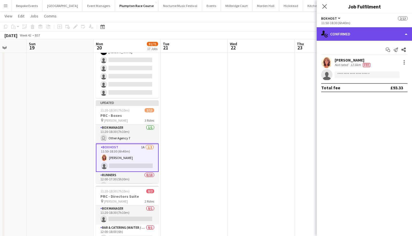
click at [359, 37] on div "single-neutral-actions-check-2 Confirmed" at bounding box center [364, 33] width 95 height 13
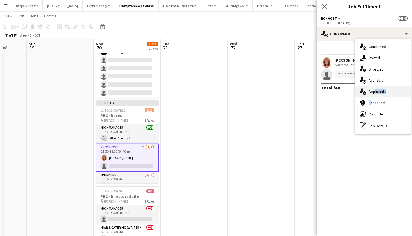
drag, startPoint x: 375, startPoint y: 98, endPoint x: 374, endPoint y: 90, distance: 7.7
click at [374, 90] on div "single-neutral-actions-check-2 Confirmed single-neutral-actions-share-1 Invited…" at bounding box center [383, 86] width 56 height 95
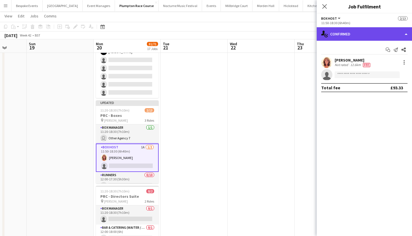
click at [370, 31] on div "single-neutral-actions-check-2 Confirmed" at bounding box center [364, 33] width 95 height 13
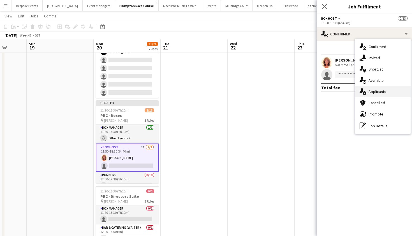
click at [369, 92] on span "Applicants" at bounding box center [378, 91] width 18 height 5
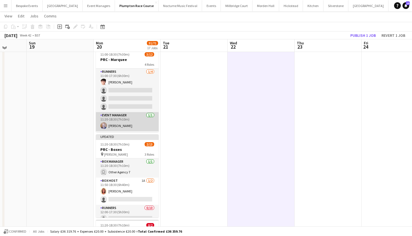
scroll to position [15, 0]
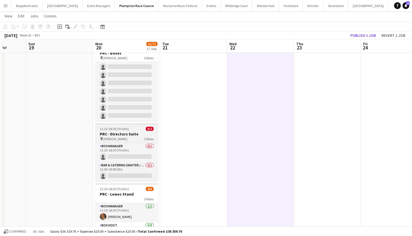
click at [113, 137] on div "pin Frank 2 Roles" at bounding box center [126, 138] width 63 height 4
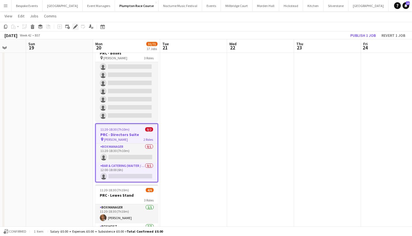
click at [77, 26] on icon "Edit" at bounding box center [75, 26] width 4 height 4
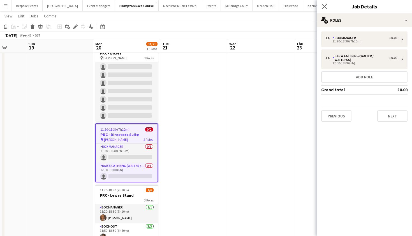
click at [136, 134] on h3 "PRC - Directors Suite" at bounding box center [127, 134] width 62 height 5
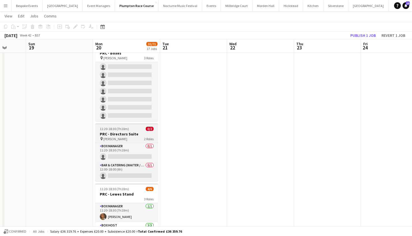
click at [136, 134] on h3 "PRC - Directors Suite" at bounding box center [126, 133] width 63 height 5
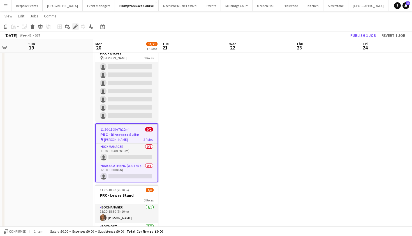
click at [75, 24] on icon "Edit" at bounding box center [75, 26] width 4 height 4
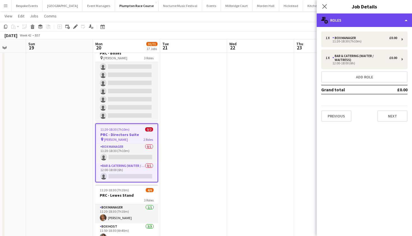
click at [348, 17] on div "multiple-users-add Roles" at bounding box center [364, 19] width 95 height 13
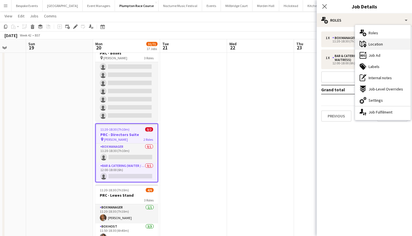
click at [378, 45] on span "Location" at bounding box center [376, 44] width 14 height 5
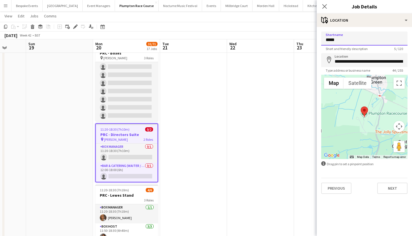
drag, startPoint x: 343, startPoint y: 40, endPoint x: 322, endPoint y: 39, distance: 21.0
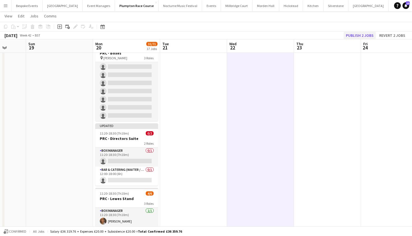
click at [357, 33] on button "Publish 2 jobs" at bounding box center [360, 35] width 32 height 7
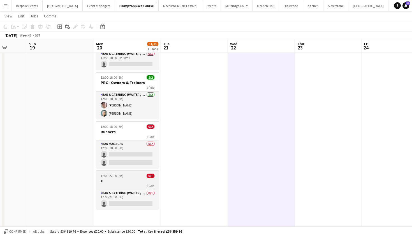
click at [112, 185] on div "1 Role" at bounding box center [127, 185] width 63 height 4
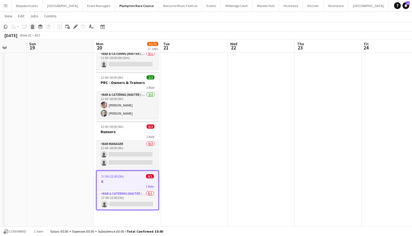
click at [33, 27] on icon "Delete" at bounding box center [32, 26] width 4 height 4
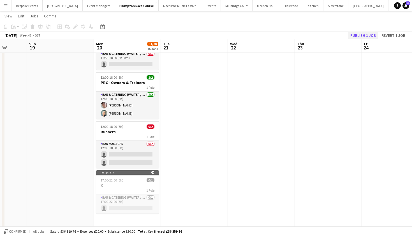
click at [366, 33] on button "Publish 1 job" at bounding box center [363, 35] width 30 height 7
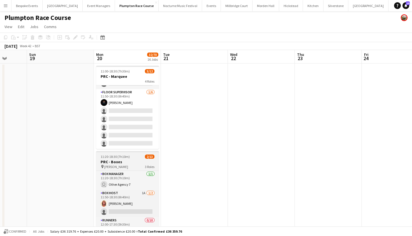
scroll to position [0, 0]
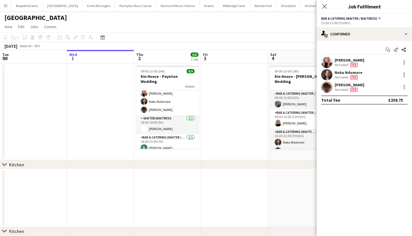
scroll to position [67, 0]
click at [324, 6] on icon "Close pop-in" at bounding box center [324, 6] width 5 height 5
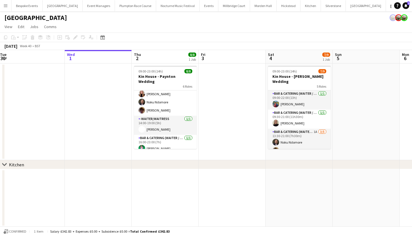
scroll to position [0, 137]
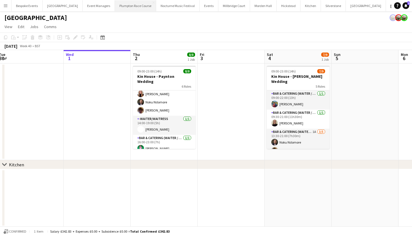
click at [126, 5] on button "Plumpton Race Course Close" at bounding box center [135, 5] width 41 height 11
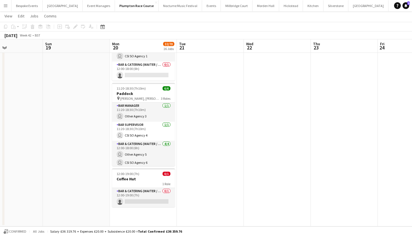
scroll to position [962, 0]
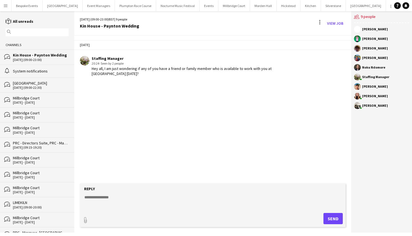
scroll to position [0, 28]
